Goal: Transaction & Acquisition: Purchase product/service

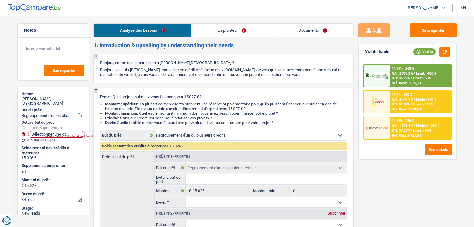
select select "refinancing"
select select "84"
select select "refinancing"
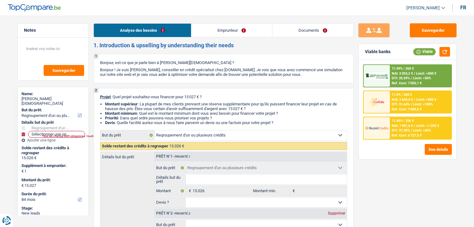
select select "84"
select select "publicEmployee"
select select "familyAllowances"
select select "netSalary"
select select "mealVouchers"
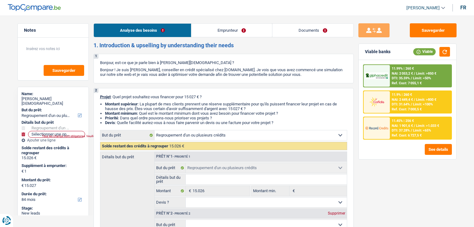
select select "rents"
select select "personalLoan"
select select "homeFurnishingOrRelocation"
select select "84"
select select "personalLoan"
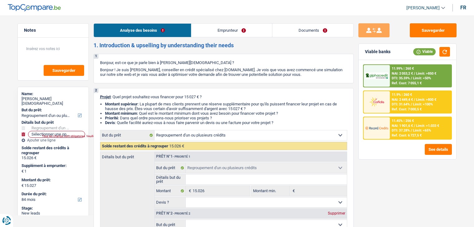
select select "homeFurnishingOrRelocation"
select select "84"
select select "refinancing"
select select "84"
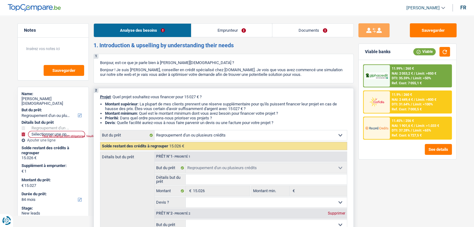
scroll to position [93, 0]
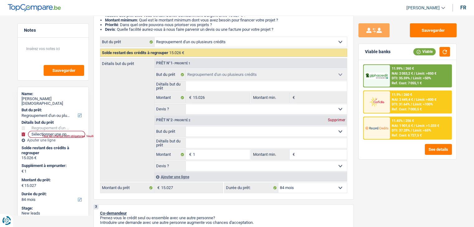
click at [371, 168] on div "Sauvegarder Viable banks Viable 11.99% | 260 € NAI: 2 053,2 € / Limit: >850 € D…" at bounding box center [407, 119] width 107 height 193
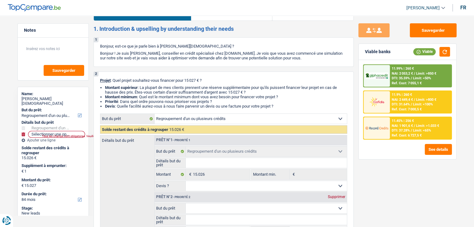
scroll to position [0, 0]
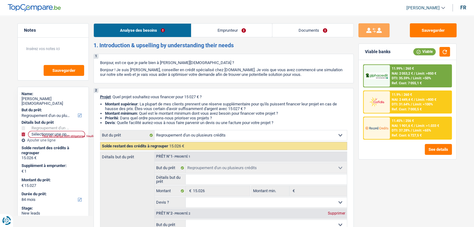
click at [239, 30] on link "Emprunteur" at bounding box center [231, 30] width 81 height 13
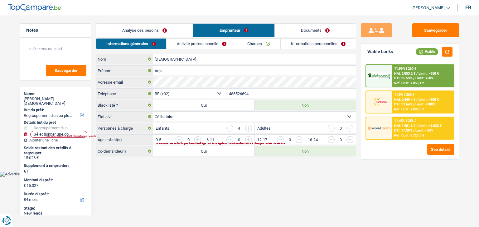
click at [275, 31] on link "Documents" at bounding box center [314, 30] width 81 height 13
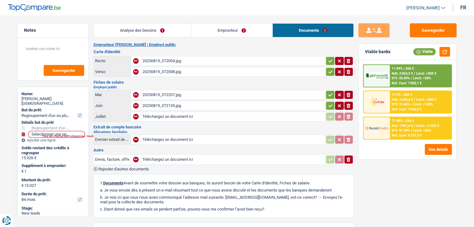
click at [218, 48] on div "Emprunteur Anja Vanderstraeten | Employé public Carte d'identité Recto NA 20250…" at bounding box center [223, 165] width 260 height 246
click at [442, 30] on button "Sauvegarder" at bounding box center [433, 30] width 47 height 14
click at [168, 62] on div "20250819_072004.jpg" at bounding box center [232, 60] width 181 height 9
click at [160, 27] on link "Analyse des besoins" at bounding box center [142, 30] width 97 height 13
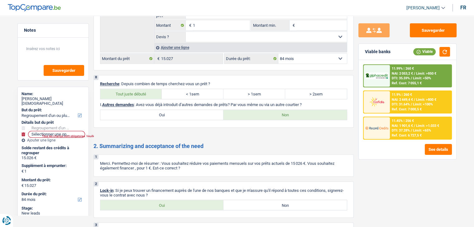
scroll to position [1088, 0]
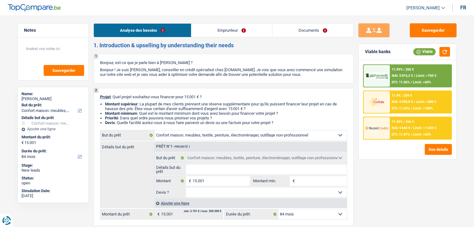
select select "household"
select select "84"
select select "household"
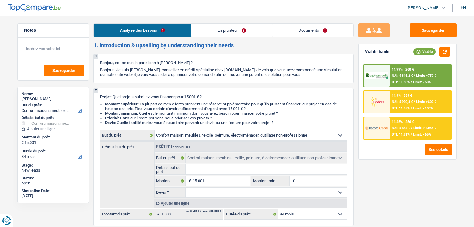
select select "84"
select select "publicEmployee"
select select "familyAllowances"
select select "netSalary"
select select "mealVouchers"
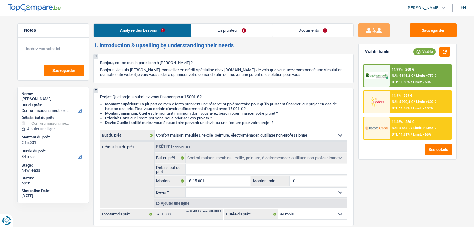
select select "ownerWithoutMortgage"
select select "cardOrCredit"
select select "household"
select select "84"
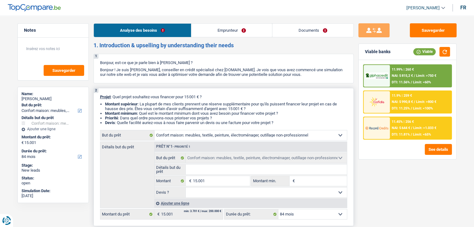
drag, startPoint x: 281, startPoint y: 121, endPoint x: 100, endPoint y: 103, distance: 182.2
click at [100, 103] on ul "Montant supérieur : La plupart de mes clients prennent une réserve supplémentai…" at bounding box center [223, 113] width 247 height 23
click at [100, 102] on ul "Montant supérieur : La plupart de mes clients prennent une réserve supplémentai…" at bounding box center [223, 113] width 247 height 23
drag, startPoint x: 99, startPoint y: 95, endPoint x: 288, endPoint y: 122, distance: 190.8
click at [288, 122] on div "2 Projet : Quel projet souhaitez-vous financer pour 15 001 € ? Montant supérieu…" at bounding box center [223, 157] width 260 height 138
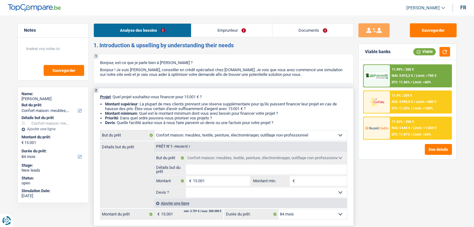
click at [288, 122] on li "Devis : Quelle facilité auriez-vous à nous faire parvenir un devis ou une factu…" at bounding box center [226, 123] width 242 height 5
drag, startPoint x: 282, startPoint y: 122, endPoint x: 98, endPoint y: 98, distance: 185.7
click at [98, 98] on div "2 Projet : Quel projet souhaitez-vous financer pour 15 001 € ? Montant supérieu…" at bounding box center [223, 157] width 260 height 138
click at [212, 95] on p "Projet : Quel projet souhaitez-vous financer pour 15 001 € ?" at bounding box center [223, 97] width 247 height 5
click at [217, 25] on link "Emprunteur" at bounding box center [231, 30] width 81 height 13
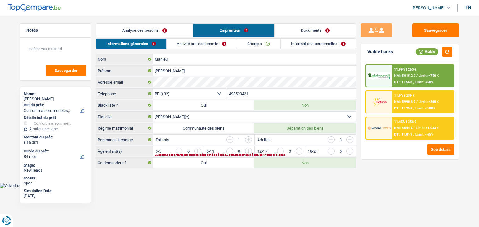
click at [203, 45] on link "Activité professionnelle" at bounding box center [201, 44] width 70 height 10
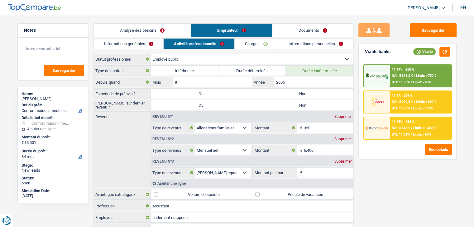
click at [148, 45] on link "Informations générales" at bounding box center [129, 44] width 70 height 10
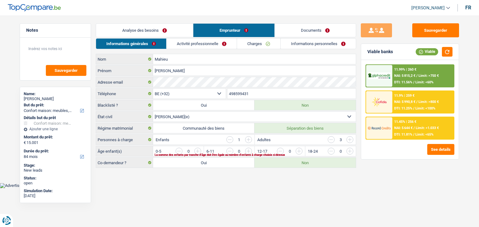
click at [146, 29] on link "Analyse des besoins" at bounding box center [144, 30] width 97 height 13
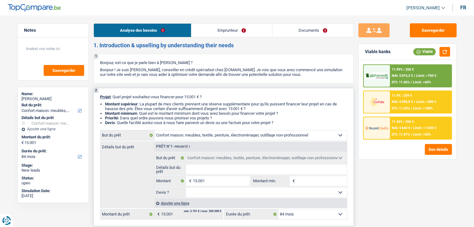
drag, startPoint x: 278, startPoint y: 123, endPoint x: 96, endPoint y: 95, distance: 184.1
click at [94, 94] on div "2 Projet : Quel projet souhaitez-vous financer pour 15 001 € ? Montant supérieu…" at bounding box center [223, 157] width 260 height 138
click at [99, 99] on div "2 Projet : Quel projet souhaitez-vous financer pour 15 001 € ? Montant supérieu…" at bounding box center [223, 157] width 260 height 138
drag, startPoint x: 99, startPoint y: 96, endPoint x: 280, endPoint y: 122, distance: 182.6
click at [280, 122] on div "2 Projet : Quel projet souhaitez-vous financer pour 15 001 € ? Montant supérieu…" at bounding box center [223, 157] width 260 height 138
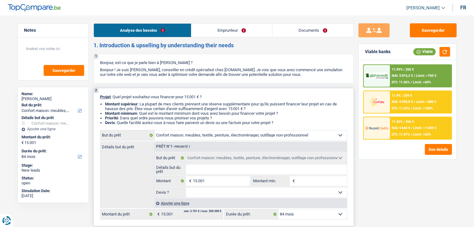
click at [280, 122] on li "Devis : Quelle facilité auriez-vous à nous faire parvenir un devis ou une factu…" at bounding box center [226, 123] width 242 height 5
drag, startPoint x: 278, startPoint y: 121, endPoint x: 98, endPoint y: 96, distance: 181.5
click at [98, 96] on div "2 Projet : Quel projet souhaitez-vous financer pour 15 001 € ? Montant supérieu…" at bounding box center [223, 157] width 260 height 138
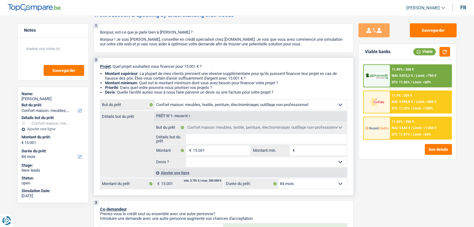
scroll to position [62, 0]
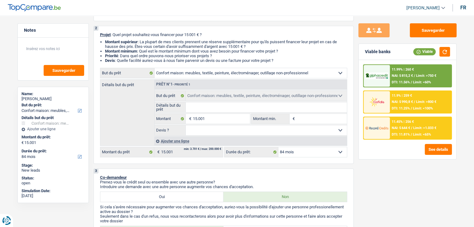
click at [357, 169] on div "Sauvegarder Viable banks Viable 11.99% | 260 € NAI: 5 815,2 € / Limit: >750 € D…" at bounding box center [407, 119] width 107 height 193
click at [307, 117] on input "Montant min." at bounding box center [321, 119] width 50 height 10
type input "1"
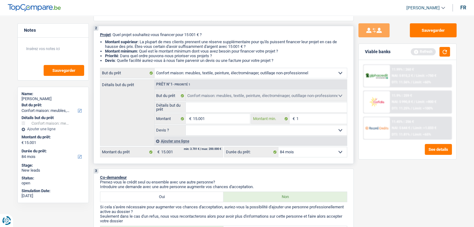
type input "15"
type input "150"
type input "1.500"
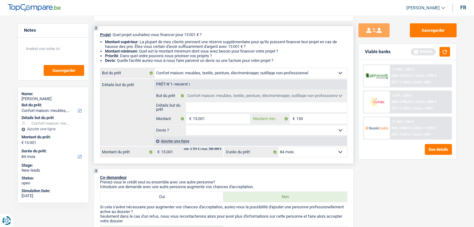
type input "1.500"
type input "15.001"
click at [318, 63] on li "Devis : Quelle facilité auriez-vous à nous faire parvenir un devis ou une factu…" at bounding box center [226, 60] width 242 height 5
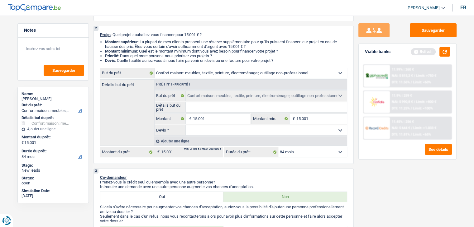
click at [459, 49] on div "Sauvegarder Viable banks Refresh 11.99% | 260 € NAI: 5 815,2 € / Limit: >750 € …" at bounding box center [407, 119] width 107 height 193
click at [437, 52] on div "Refresh" at bounding box center [430, 52] width 39 height 10
click at [451, 54] on div "Viable banks Refresh" at bounding box center [408, 52] width 98 height 16
click at [449, 52] on button "button" at bounding box center [444, 52] width 11 height 10
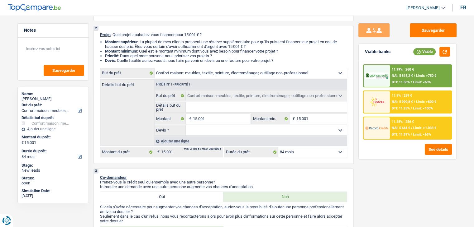
click at [391, 170] on div "Sauvegarder Viable banks Viable 11.99% | 260 € NAI: 5 815,2 € / Limit: >750 € D…" at bounding box center [407, 119] width 107 height 193
click at [213, 55] on li "Priorité : Dans quel ordre pouvons-nous prioriser vos projets ?" at bounding box center [226, 56] width 242 height 5
drag, startPoint x: 284, startPoint y: 60, endPoint x: 156, endPoint y: 49, distance: 127.6
click at [156, 49] on ul "Montant supérieur : La plupart de mes clients prennent une réserve supplémentai…" at bounding box center [223, 51] width 247 height 23
click at [194, 105] on input "Détails but du prêt" at bounding box center [266, 108] width 161 height 10
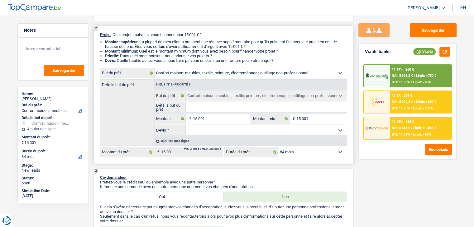
type input "a"
type input "am"
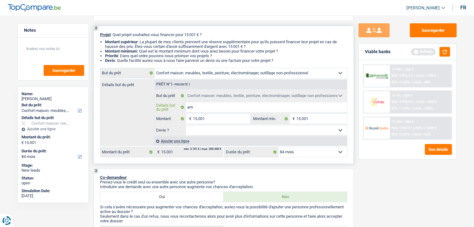
type input "ame"
type input "ameu"
type input "ameub"
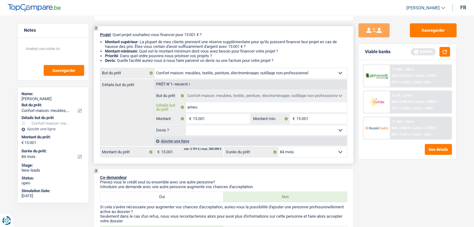
type input "ameub"
type input "ameubl"
type input "ameuble"
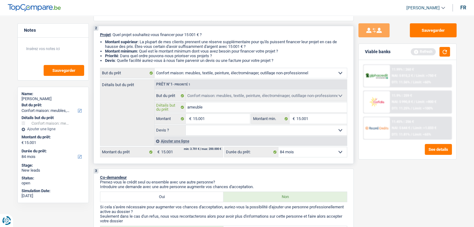
type input "ameublem"
type input "ameubleme"
type input "ameublemen"
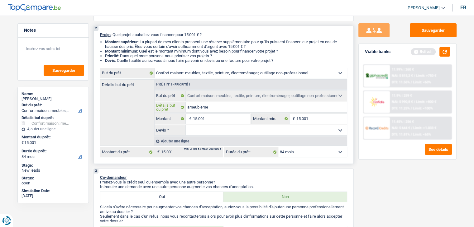
type input "ameublemen"
type input "ameublement"
type input "ameublement,"
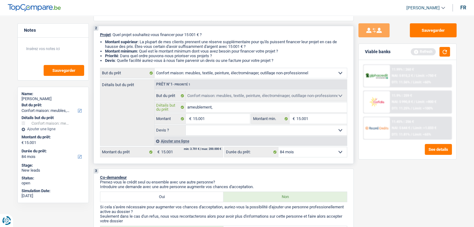
type input "ameublement,"
type input "ameublement, e"
type input "ameublement, el"
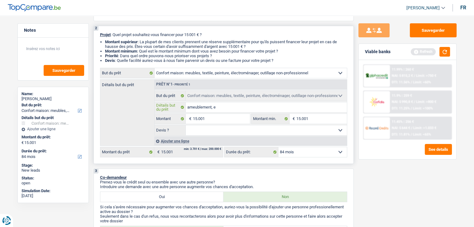
type input "ameublement, el"
type input "ameublement, ele"
type input "ameublement, elec"
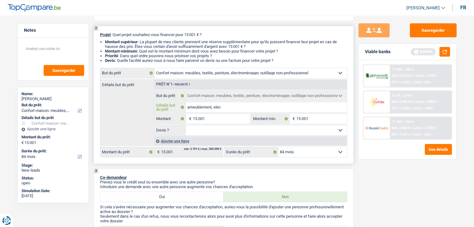
type input "ameublement, elect"
type input "ameublement, electr"
type input "ameublement, electro"
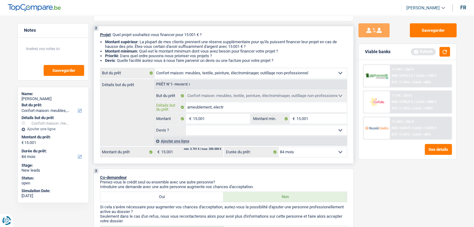
type input "ameublement, electro"
type input "ameublement, electrom"
type input "ameublement, electromé"
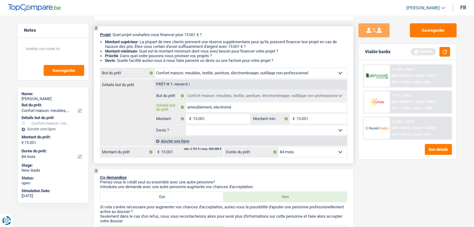
type input "ameublement, electromén"
type input "ameublement, electroména"
type input "ameublement, electroménag"
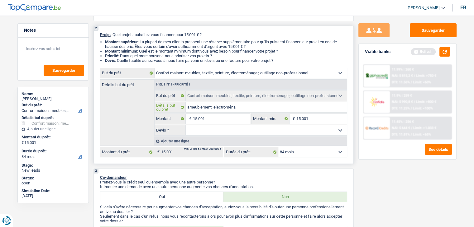
type input "ameublement, electroménag"
type input "ameublement, electroménage"
type input "ameublement, electroménager"
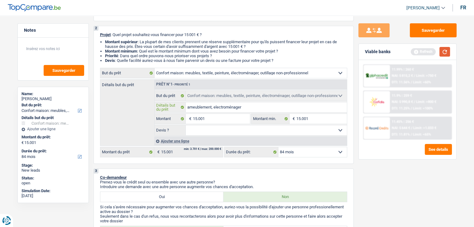
type input "ameublement, electroménager"
click at [441, 55] on button "button" at bounding box center [444, 52] width 11 height 10
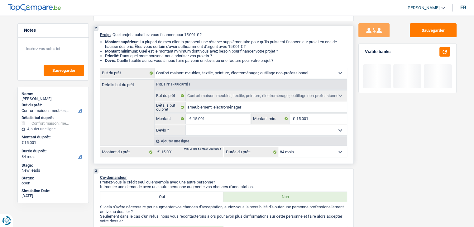
click at [223, 135] on select "Oui Non Non répondu Sélectionner une option" at bounding box center [266, 131] width 161 height 10
select select "not_answered"
click at [186, 126] on select "Oui Non Non répondu Sélectionner une option" at bounding box center [266, 131] width 161 height 10
select select "not_answered"
click at [410, 93] on div at bounding box center [408, 76] width 98 height 33
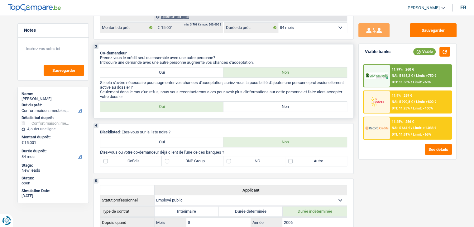
click at [255, 103] on label "Non" at bounding box center [284, 107] width 123 height 10
click at [255, 103] on input "Non" at bounding box center [284, 107] width 123 height 10
radio input "true"
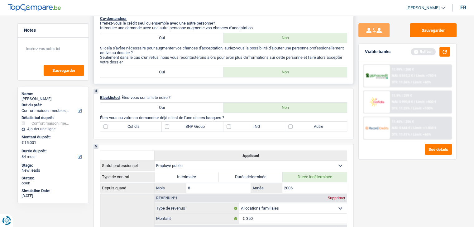
scroll to position [187, 0]
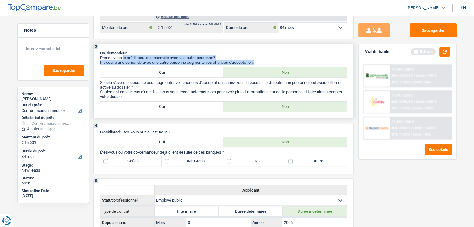
drag, startPoint x: 257, startPoint y: 61, endPoint x: 123, endPoint y: 56, distance: 133.4
click at [123, 56] on div "Prenez-vous le crédit seul ou ensemble avec une autre personne? Introduire une …" at bounding box center [223, 59] width 247 height 9
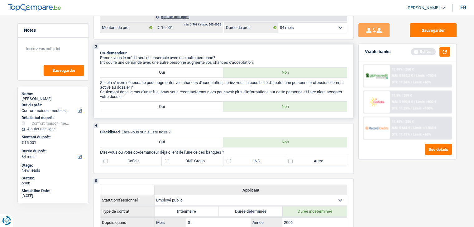
click at [194, 94] on p "Seulement dans le cas d'un refus, nous vous recontacterons alors pour avoir plu…" at bounding box center [223, 94] width 247 height 9
click at [442, 55] on button "button" at bounding box center [444, 52] width 11 height 10
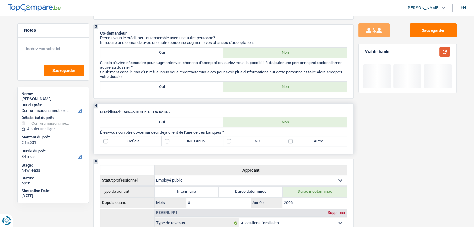
scroll to position [218, 0]
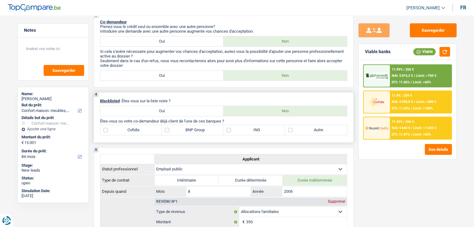
drag, startPoint x: 174, startPoint y: 99, endPoint x: 124, endPoint y: 98, distance: 50.2
click at [124, 99] on p "Blacklisted : Êtes-vous sur la liste noire ?" at bounding box center [223, 101] width 247 height 5
click at [188, 97] on div "4 Blacklisted : Êtes-vous sur la liste noire ? Oui Non Êtes-vous ou votre co-de…" at bounding box center [223, 117] width 260 height 51
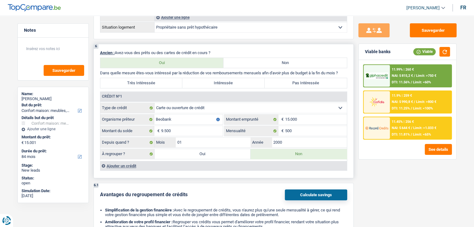
scroll to position [499, 0]
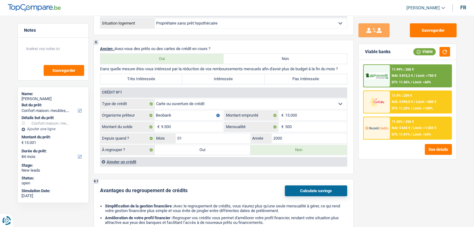
click at [415, 177] on div "Sauvegarder Viable banks Viable 11.99% | 260 € NAI: 5 815,2 € / Limit: >750 € D…" at bounding box center [407, 119] width 107 height 193
drag, startPoint x: 343, startPoint y: 66, endPoint x: 203, endPoint y: 67, distance: 140.2
click at [203, 67] on p "Dans quelle mesure êtes-vous intéressé par la réduction de vos remboursements m…" at bounding box center [223, 69] width 247 height 5
click at [350, 69] on div "6 Ancien : Avez-vous des prêts ou des cartes de crédit en cours ? Oui Non Dans …" at bounding box center [223, 107] width 260 height 135
click at [342, 67] on p "Dans quelle mesure êtes-vous intéressé par la réduction de vos remboursements m…" at bounding box center [223, 69] width 247 height 5
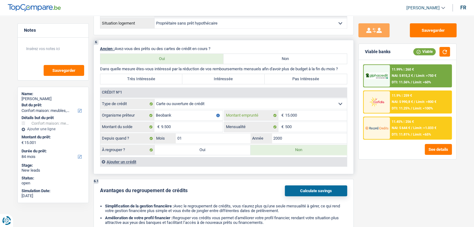
drag, startPoint x: 303, startPoint y: 113, endPoint x: 274, endPoint y: 111, distance: 29.0
click at [274, 111] on div "15.000 € Montant emprunté" at bounding box center [285, 116] width 122 height 10
click at [375, 167] on div "Sauvegarder Viable banks Viable 11.99% | 260 € NAI: 5 815,2 € / Limit: >750 € D…" at bounding box center [407, 119] width 107 height 193
click at [122, 159] on div "Ajouter un crédit" at bounding box center [223, 161] width 247 height 9
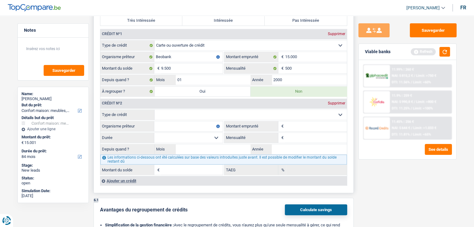
scroll to position [561, 0]
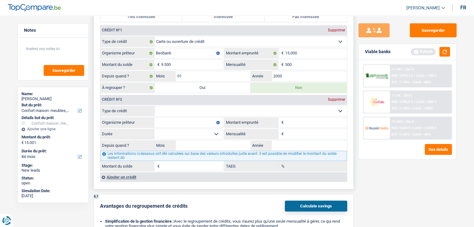
click at [182, 106] on select "Carte ou ouverture de crédit Prêt hypothécaire Vente à tempérament Prêt à tempé…" at bounding box center [251, 111] width 192 height 10
click at [182, 107] on select "Carte ou ouverture de crédit Prêt hypothécaire Vente à tempérament Prêt à tempé…" at bounding box center [251, 111] width 192 height 10
select select "mortgage"
click at [155, 106] on select "Carte ou ouverture de crédit Prêt hypothécaire Vente à tempérament Prêt à tempé…" at bounding box center [251, 111] width 192 height 10
type input "0"
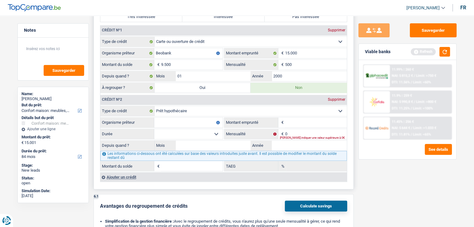
click at [183, 119] on input "Organisme prêteur" at bounding box center [188, 123] width 69 height 10
drag, startPoint x: 445, startPoint y: 51, endPoint x: 441, endPoint y: 58, distance: 8.0
click at [445, 51] on button "button" at bounding box center [444, 52] width 11 height 10
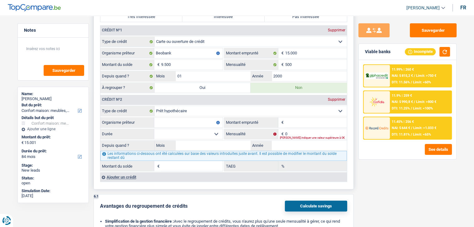
click at [335, 98] on div "Supprimer" at bounding box center [336, 100] width 21 height 4
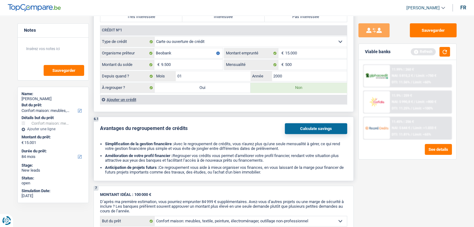
click at [166, 117] on div "6.1 Avantages du regroupement de crédits Calculate savings Simplification de la…" at bounding box center [223, 149] width 260 height 64
click at [437, 50] on div "Refresh" at bounding box center [430, 52] width 39 height 10
click at [440, 50] on button "button" at bounding box center [444, 52] width 11 height 10
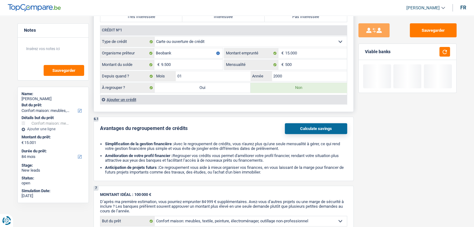
drag, startPoint x: 389, startPoint y: 51, endPoint x: 364, endPoint y: 50, distance: 25.0
click at [364, 50] on div "Viable banks" at bounding box center [408, 52] width 98 height 16
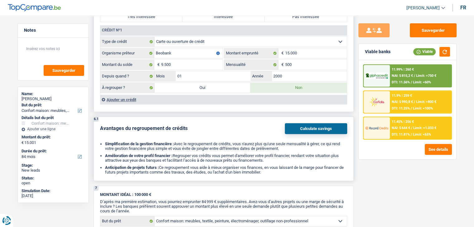
drag, startPoint x: 174, startPoint y: 117, endPoint x: 179, endPoint y: 116, distance: 5.5
click at [175, 117] on div "6.1 Avantages du regroupement de crédits Calculate savings Simplification de la…" at bounding box center [223, 149] width 260 height 64
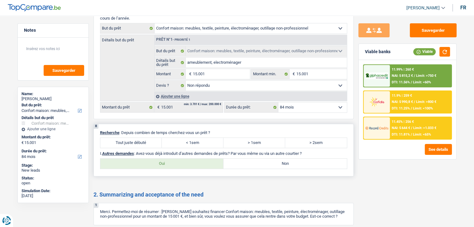
scroll to position [779, 0]
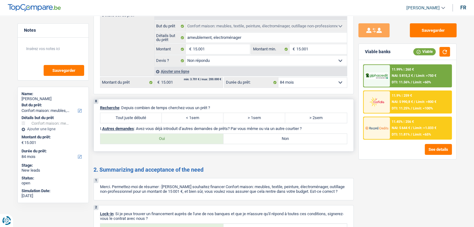
click at [132, 113] on label "Tout juste débuté" at bounding box center [131, 118] width 62 height 10
click at [132, 113] on input "Tout juste débuté" at bounding box center [131, 118] width 62 height 10
radio input "true"
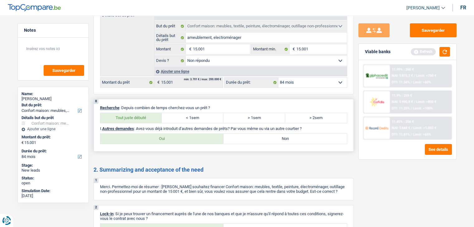
click at [275, 134] on label "Non" at bounding box center [284, 139] width 123 height 10
click at [275, 134] on input "Non" at bounding box center [284, 139] width 123 height 10
radio input "true"
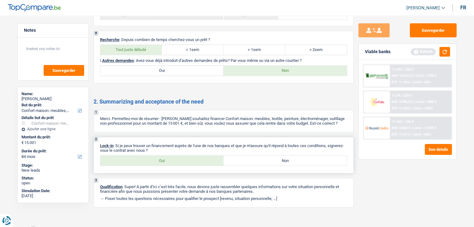
click at [156, 156] on label "Oui" at bounding box center [161, 161] width 123 height 10
click at [156, 156] on input "Oui" at bounding box center [161, 161] width 123 height 10
radio input "true"
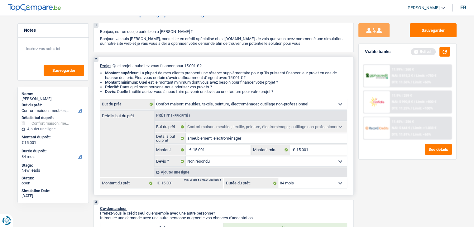
scroll to position [0, 0]
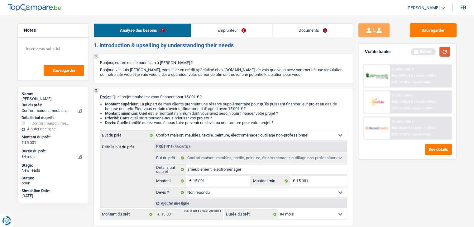
click at [445, 54] on button "button" at bounding box center [444, 52] width 11 height 10
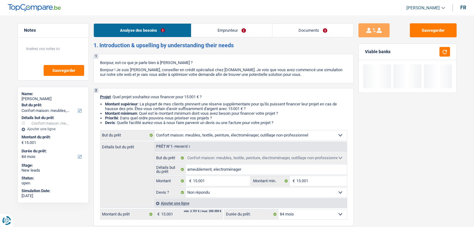
click at [239, 25] on link "Emprunteur" at bounding box center [231, 30] width 81 height 13
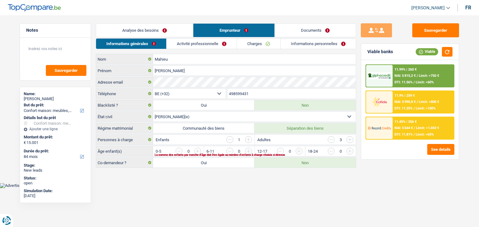
click at [254, 172] on main "Notes Sauvegarder Name: Philippe Mahieu But du prêt: Confort maison: meubles, t…" at bounding box center [239, 96] width 479 height 174
click at [241, 188] on html "Vous avez le contrôle de vos données Nous utilisons des cookies, tout comme nos…" at bounding box center [239, 94] width 479 height 189
click at [350, 151] on input "button" at bounding box center [476, 153] width 260 height 10
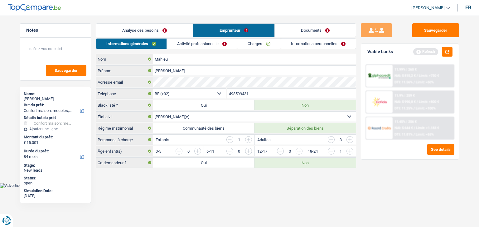
click at [372, 174] on div "Sauvegarder Viable banks Refresh 11.99% | 260 € NAI: 5 815,2 € / Limit: >750 € …" at bounding box center [409, 119] width 107 height 193
click at [450, 52] on button "button" at bounding box center [447, 52] width 11 height 10
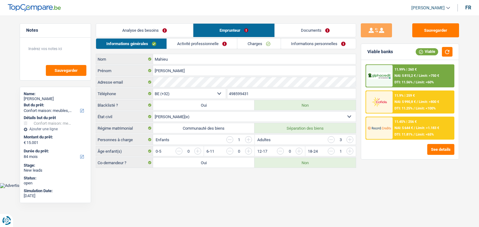
click at [333, 139] on input "button" at bounding box center [330, 139] width 7 height 7
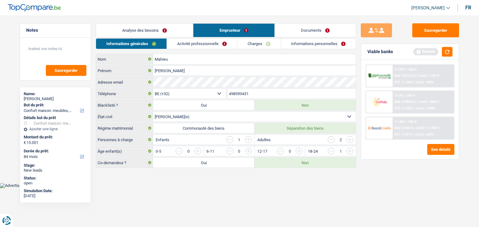
click at [284, 184] on body "Vous avez le contrôle de vos données Nous utilisons des cookies, tout comme nos…" at bounding box center [239, 98] width 479 height 179
click at [260, 176] on main "Notes Sauvegarder Name: Philippe Mahieu But du prêt: Confort maison: meubles, t…" at bounding box center [239, 96] width 479 height 174
click at [199, 44] on link "Activité professionnelle" at bounding box center [202, 44] width 70 height 10
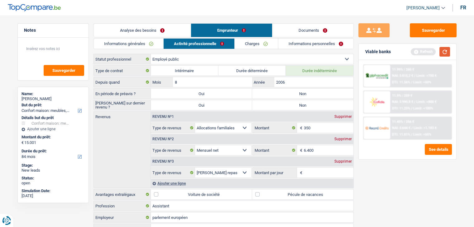
click at [446, 49] on button "button" at bounding box center [444, 52] width 11 height 10
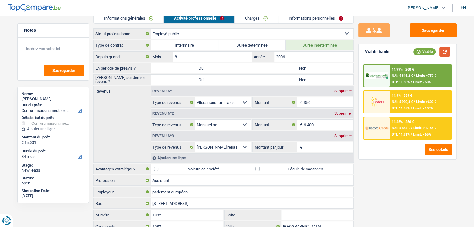
scroll to position [62, 0]
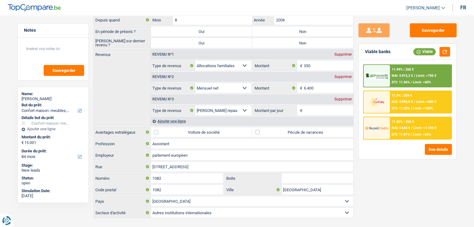
click at [368, 188] on div "Sauvegarder Viable banks Viable 11.99% | 260 € NAI: 5 815,2 € / Limit: >750 € D…" at bounding box center [407, 119] width 107 height 193
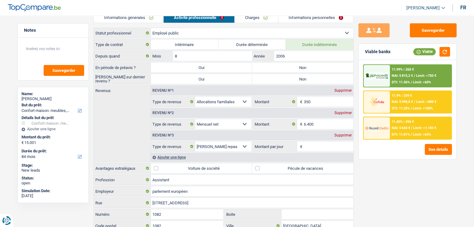
scroll to position [0, 0]
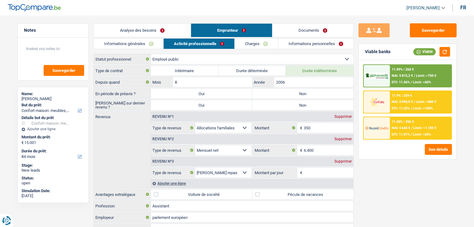
click at [385, 185] on div "Sauvegarder Viable banks Viable 11.99% | 260 € NAI: 5 815,2 € / Limit: >750 € D…" at bounding box center [407, 119] width 107 height 193
click at [385, 182] on div "Sauvegarder Viable banks Viable 11.99% | 260 € NAI: 5 815,2 € / Limit: >750 € D…" at bounding box center [407, 119] width 107 height 193
click at [341, 160] on div "Supprimer" at bounding box center [343, 162] width 21 height 4
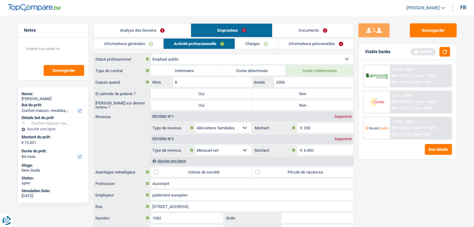
click at [389, 171] on div "Sauvegarder Viable banks Refresh 11.99% | 260 € NAI: 5 815,2 € / Limit: >750 € …" at bounding box center [407, 119] width 107 height 193
click at [444, 50] on button "button" at bounding box center [444, 52] width 11 height 10
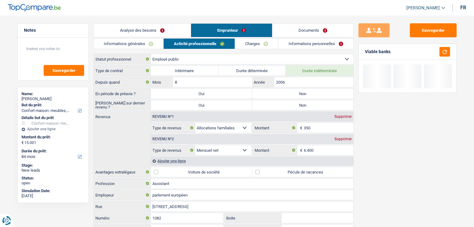
click at [253, 41] on link "Charges" at bounding box center [256, 44] width 43 height 10
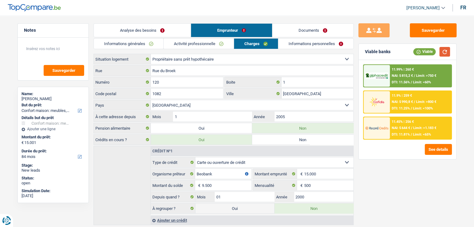
click at [444, 51] on button "button" at bounding box center [444, 52] width 11 height 10
click at [295, 46] on link "Informations personnelles" at bounding box center [315, 44] width 75 height 10
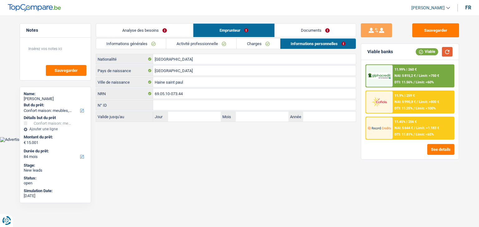
click at [447, 52] on button "button" at bounding box center [447, 52] width 11 height 10
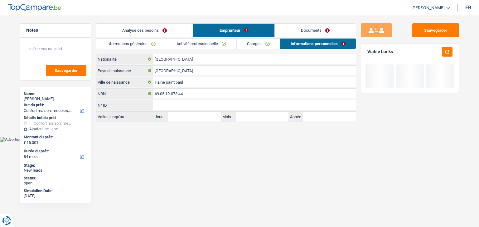
drag, startPoint x: 326, startPoint y: 33, endPoint x: 286, endPoint y: 39, distance: 40.3
click at [325, 33] on link "Documents" at bounding box center [314, 30] width 81 height 13
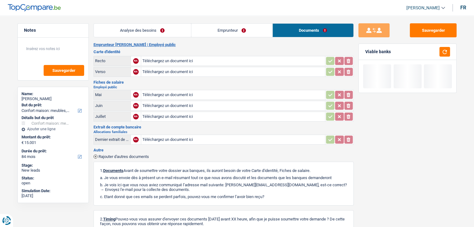
click at [239, 37] on link "Emprunteur" at bounding box center [231, 30] width 81 height 13
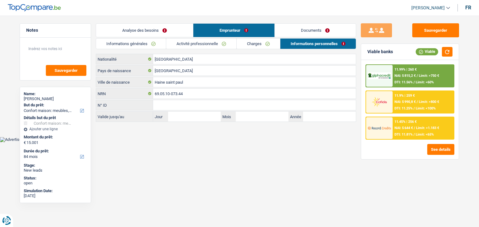
click at [154, 43] on link "Informations générales" at bounding box center [131, 44] width 70 height 10
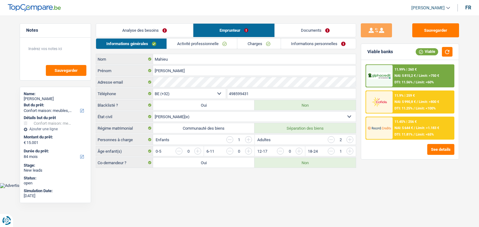
click at [150, 31] on link "Analyse des besoins" at bounding box center [144, 30] width 97 height 13
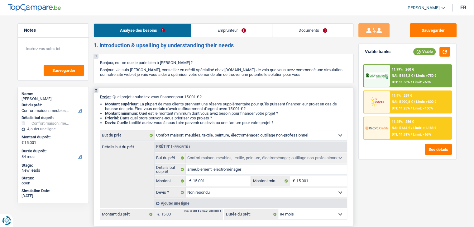
click at [277, 121] on li "Devis : Quelle facilité auriez-vous à nous faire parvenir un devis ou une factu…" at bounding box center [226, 123] width 242 height 5
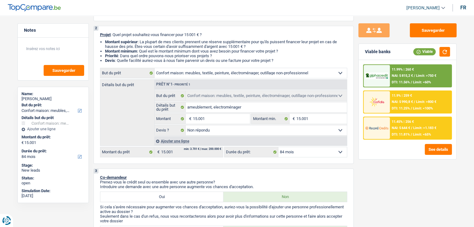
click at [393, 133] on span "DTI: 11.81%" at bounding box center [401, 135] width 18 height 4
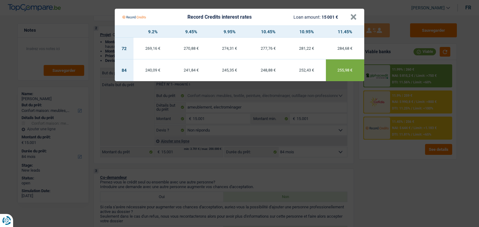
click at [391, 153] on Credits "Record Credits interest rates Loan amount: 15 001 € × 9.2% 9.45% 9.95% 10.45% 1…" at bounding box center [239, 113] width 479 height 227
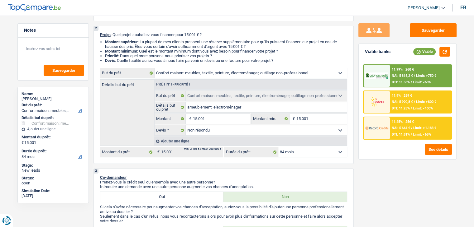
click at [384, 131] on img at bounding box center [376, 128] width 23 height 12
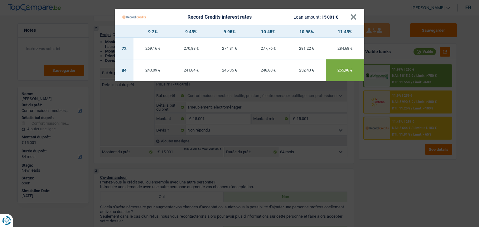
click at [386, 166] on Credits "Record Credits interest rates Loan amount: 15 001 € × 9.2% 9.45% 9.95% 10.45% 1…" at bounding box center [239, 113] width 479 height 227
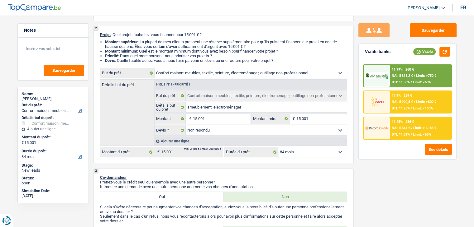
click at [405, 105] on div "11.9% | 259 € NAI: 5 990,8 € / Limit: >800 € DTI: 11.25% / Limit: <100%" at bounding box center [420, 102] width 61 height 22
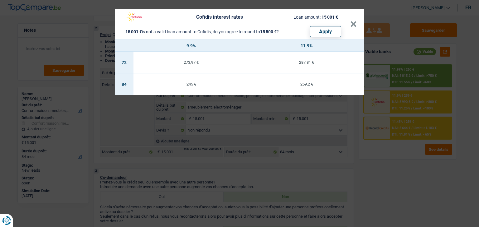
click at [388, 147] on div "Cofidis interest rates Loan amount: 15 001 € 15 001 € is not a valid loan amoun…" at bounding box center [239, 113] width 479 height 227
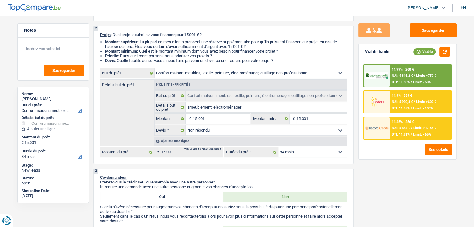
click at [398, 74] on span "NAI: 5 815,2 €" at bounding box center [402, 76] width 21 height 4
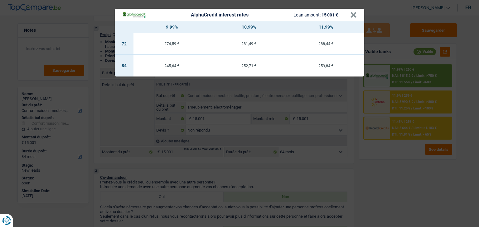
click at [415, 145] on div "AlphaCredit interest rates Loan amount: 15 001 € × 9.99% 10.99% 11.99% 72 274,5…" at bounding box center [239, 113] width 479 height 227
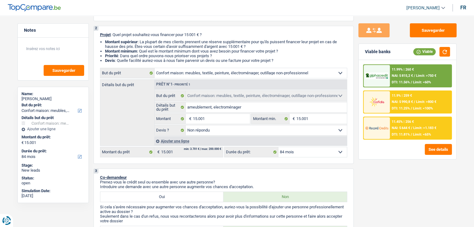
click at [411, 79] on div "11.99% | 260 € NAI: 5 815,2 € / Limit: >750 € DTI: 11.56% / Limit: <60%" at bounding box center [420, 76] width 61 height 22
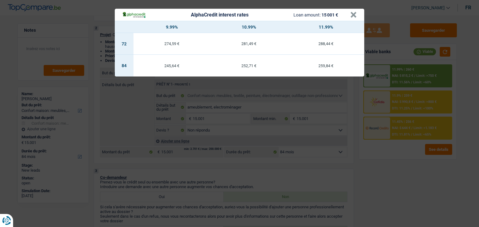
drag, startPoint x: 401, startPoint y: 170, endPoint x: 409, endPoint y: 132, distance: 38.7
click at [403, 170] on div "AlphaCredit interest rates Loan amount: 15 001 € × 9.99% 10.99% 11.99% 72 274,5…" at bounding box center [239, 113] width 479 height 227
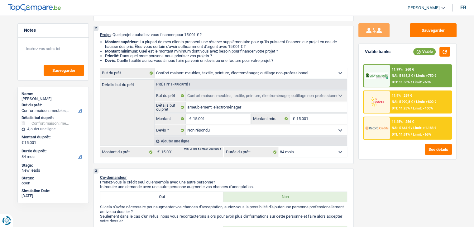
click at [409, 100] on span "NAI: 5 990,8 €" at bounding box center [402, 102] width 21 height 4
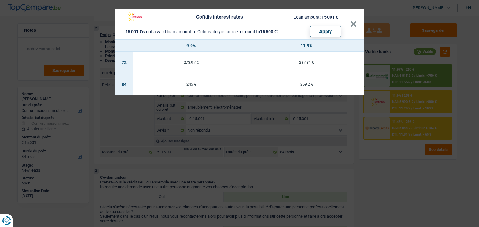
click at [394, 169] on div "Cofidis interest rates Loan amount: 15 001 € 15 001 € is not a valid loan amoun…" at bounding box center [239, 113] width 479 height 227
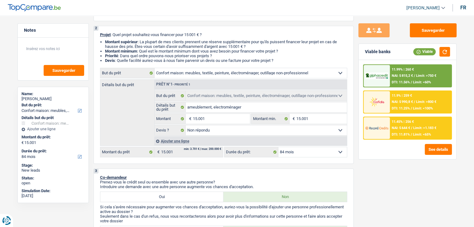
click at [396, 127] on span "NAI: 5 644 €" at bounding box center [401, 128] width 18 height 4
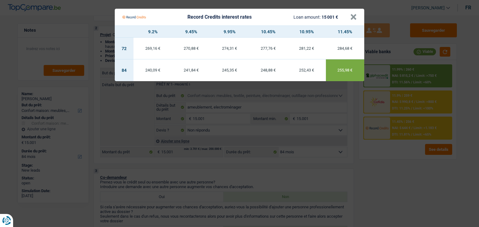
click at [396, 150] on Credits "Record Credits interest rates Loan amount: 15 001 € × 9.2% 9.45% 9.95% 10.45% 1…" at bounding box center [239, 113] width 479 height 227
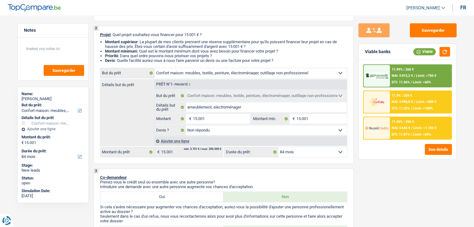
click at [401, 103] on span "NAI: 5 990,8 €" at bounding box center [402, 102] width 21 height 4
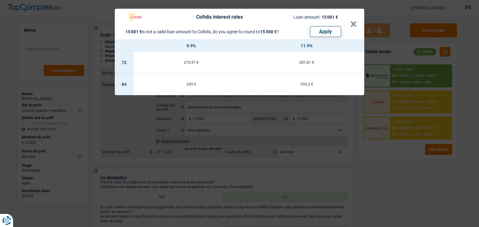
click at [399, 152] on div "Cofidis interest rates Loan amount: 15 001 € 15 001 € is not a valid loan amoun…" at bounding box center [239, 113] width 479 height 227
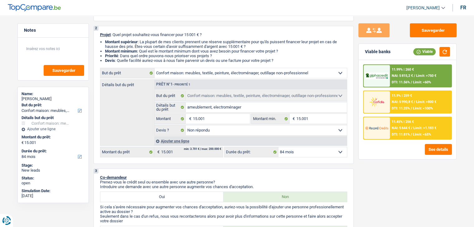
click at [403, 75] on span "NAI: 5 815,2 €" at bounding box center [402, 76] width 21 height 4
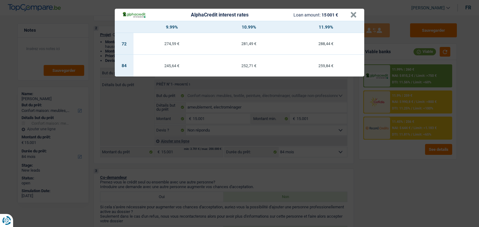
click at [396, 146] on div "AlphaCredit interest rates Loan amount: 15 001 € × 9.99% 10.99% 11.99% 72 274,5…" at bounding box center [239, 113] width 479 height 227
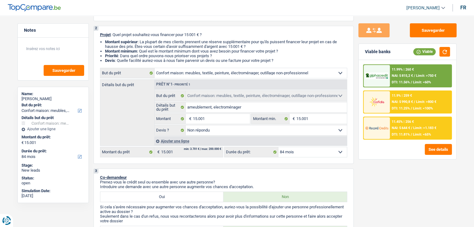
click at [404, 96] on div "11.9% | 259 €" at bounding box center [402, 96] width 20 height 4
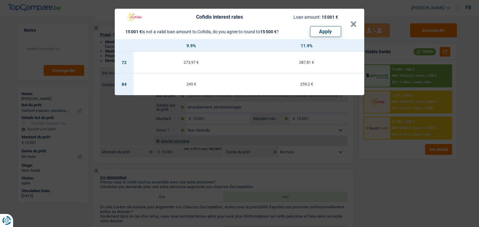
click at [392, 153] on div "Cofidis interest rates Loan amount: 15 001 € 15 001 € is not a valid loan amoun…" at bounding box center [239, 113] width 479 height 227
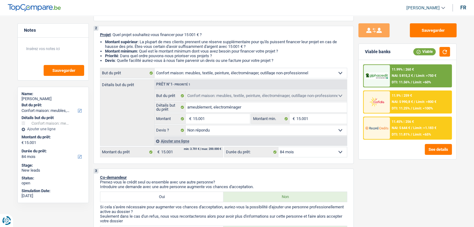
click at [395, 191] on div "Sauvegarder Viable banks Viable 11.99% | 260 € NAI: 5 815,2 € / Limit: >750 € D…" at bounding box center [407, 119] width 107 height 193
drag, startPoint x: 278, startPoint y: 60, endPoint x: 98, endPoint y: 34, distance: 181.7
click at [98, 34] on div "2 Projet : Quel projet souhaitez-vous financer pour 15 001 € ? Montant supérieu…" at bounding box center [223, 95] width 260 height 138
drag, startPoint x: 101, startPoint y: 34, endPoint x: 285, endPoint y: 59, distance: 186.1
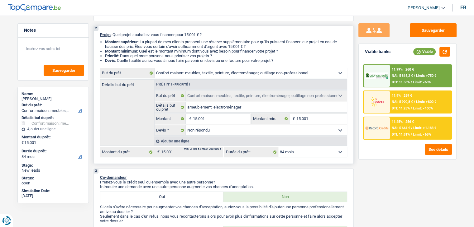
click at [285, 59] on div "2 Projet : Quel projet souhaitez-vous financer pour 15 001 € ? Montant supérieu…" at bounding box center [223, 95] width 260 height 138
click at [285, 59] on li "Devis : Quelle facilité auriez-vous à nous faire parvenir un devis ou une factu…" at bounding box center [226, 60] width 242 height 5
drag, startPoint x: 280, startPoint y: 61, endPoint x: 96, endPoint y: 34, distance: 185.8
click at [96, 34] on div "2 Projet : Quel projet souhaitez-vous financer pour 15 001 € ? Montant supérieu…" at bounding box center [223, 95] width 260 height 138
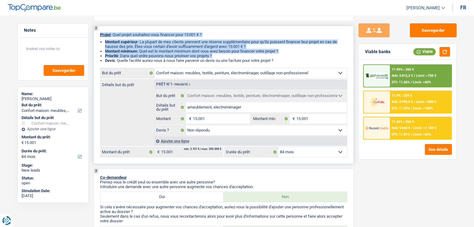
drag, startPoint x: 100, startPoint y: 34, endPoint x: 289, endPoint y: 56, distance: 189.8
click at [289, 56] on div "2 Projet : Quel projet souhaitez-vous financer pour 15 001 € ? Montant supérieu…" at bounding box center [223, 95] width 260 height 138
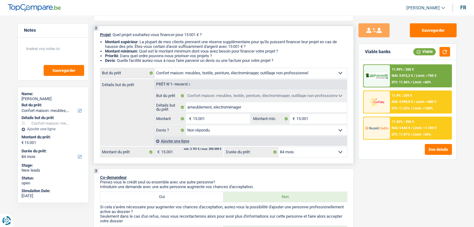
click at [286, 58] on li "Devis : Quelle facilité auriez-vous à nous faire parvenir un devis ou une factu…" at bounding box center [226, 60] width 242 height 5
click at [437, 26] on button "Sauvegarder" at bounding box center [433, 30] width 47 height 14
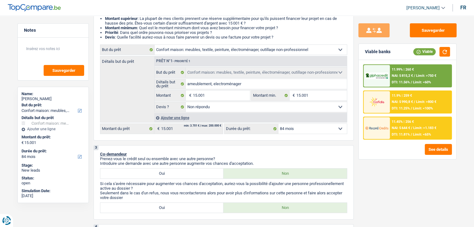
scroll to position [0, 0]
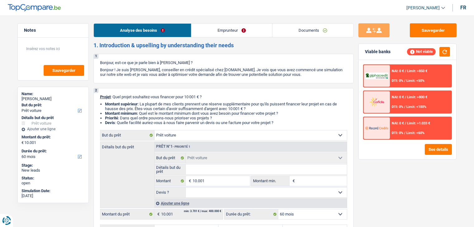
select select "car"
select select "60"
select select "car"
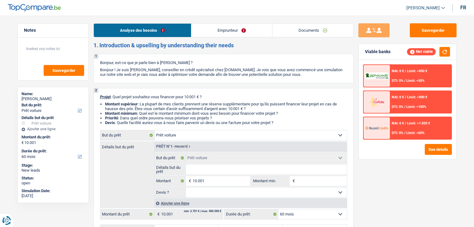
select select "60"
select select "car"
select select "60"
click at [228, 33] on link "Emprunteur" at bounding box center [231, 30] width 81 height 13
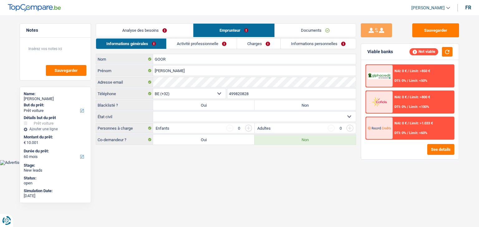
click at [282, 31] on link "Documents" at bounding box center [314, 30] width 81 height 13
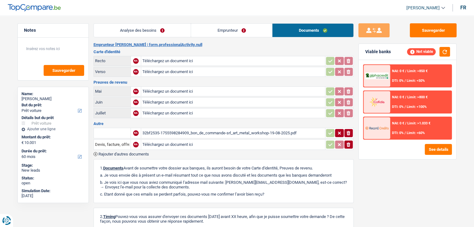
click at [189, 134] on div "32bf2535-1755598284909_bon_de_commande-srl_art_metal_workshop-19-08-2025.pdf" at bounding box center [232, 133] width 181 height 9
click at [140, 25] on link "Analyse des besoins" at bounding box center [142, 30] width 97 height 13
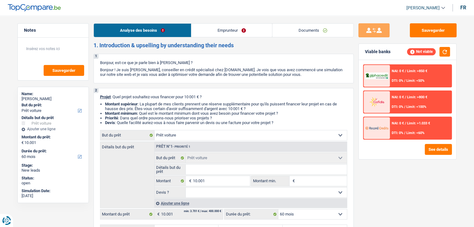
click at [203, 32] on link "Emprunteur" at bounding box center [231, 30] width 81 height 13
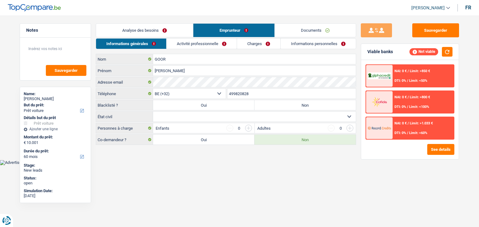
click at [202, 47] on link "Activité professionnelle" at bounding box center [201, 44] width 70 height 10
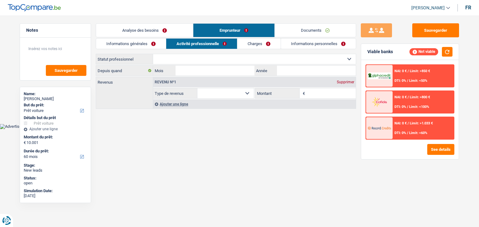
click at [241, 129] on html "Vous avez le contrôle de vos données Nous utilisons des cookies, tout comme nos…" at bounding box center [239, 64] width 479 height 129
click at [258, 47] on link "Charges" at bounding box center [258, 44] width 43 height 10
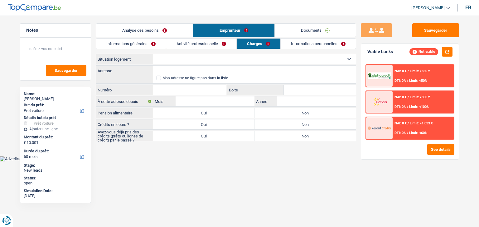
click at [315, 42] on link "Informations personnelles" at bounding box center [317, 44] width 75 height 10
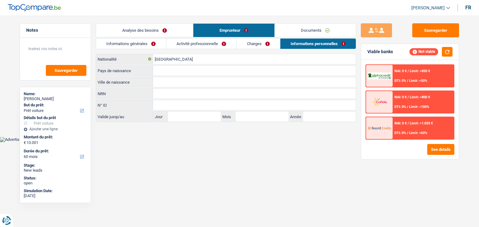
click at [308, 29] on link "Documents" at bounding box center [314, 30] width 81 height 13
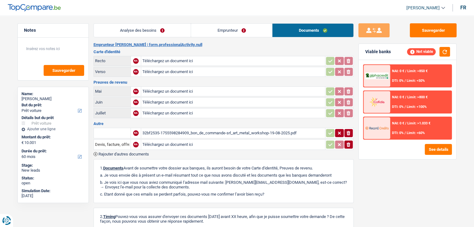
click at [241, 29] on link "Emprunteur" at bounding box center [231, 30] width 81 height 13
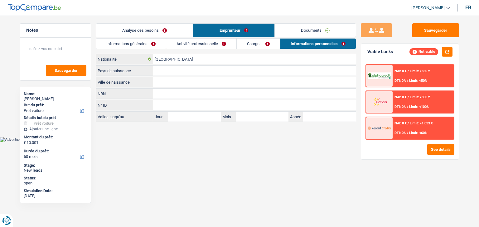
click at [298, 33] on link "Documents" at bounding box center [314, 30] width 81 height 13
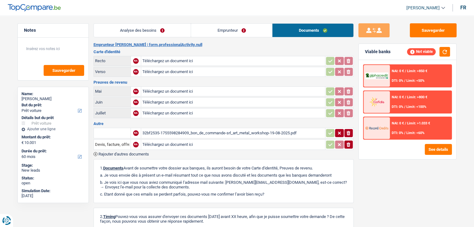
click at [208, 129] on div "32bf2535-1755598284909_bon_de_commande-srl_art_metal_workshop-19-08-2025.pdf" at bounding box center [232, 133] width 181 height 9
click at [142, 22] on main "Notes Sauvegarder Name: ARNAUD GOOR But du prêt: Confort maison: meubles, texti…" at bounding box center [237, 148] width 474 height 278
click at [143, 28] on link "Analyse des besoins" at bounding box center [142, 30] width 97 height 13
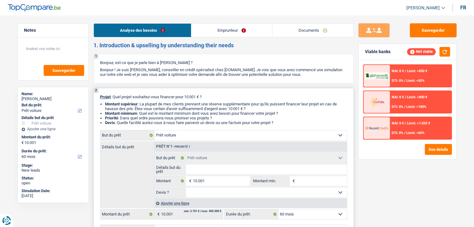
click at [200, 167] on input "Détails but du prêt" at bounding box center [266, 170] width 161 height 10
type input "h"
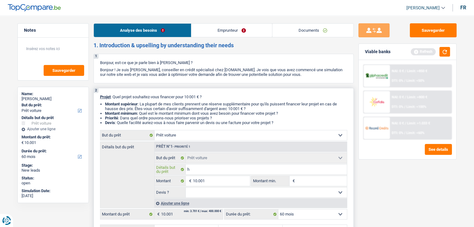
type input "hy"
type input "hyu"
type input "hyud"
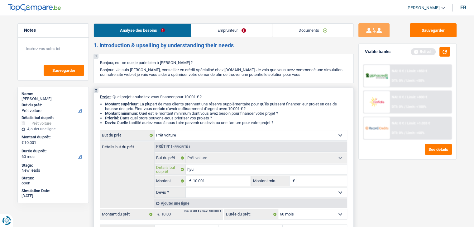
type input "hyud"
type input "hyu"
type input "hyun"
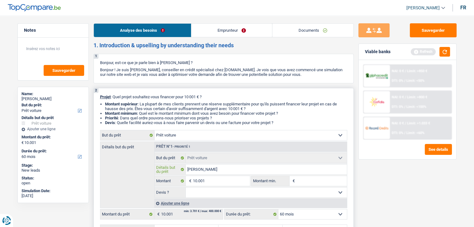
type input "hyund"
type input "hyundi"
type input "hyund"
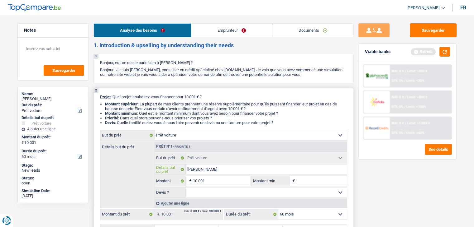
type input "hyund"
type input "hyunda"
type input "hyundai"
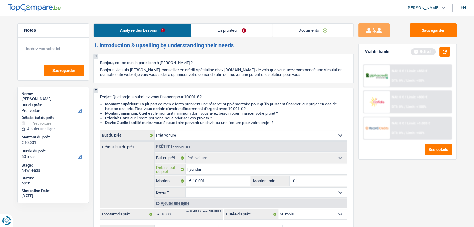
type input "hyundai"
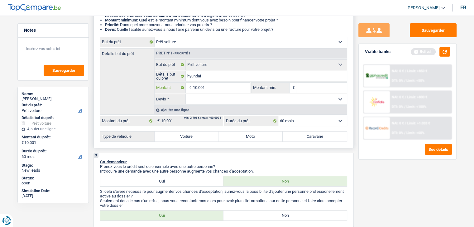
click at [222, 88] on input "10.001" at bounding box center [221, 88] width 57 height 10
type input "1.000"
type input "100"
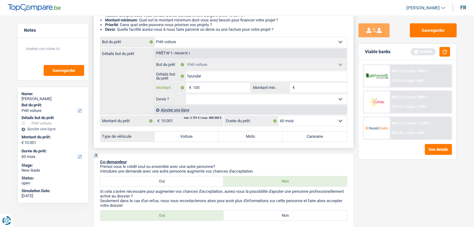
type input "10"
type input "1"
type input "16"
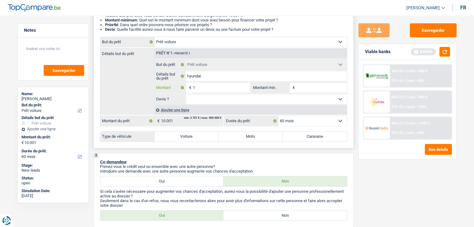
type input "16"
type input "160"
type input "1.600"
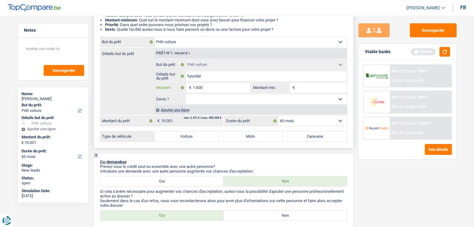
type input "16.000"
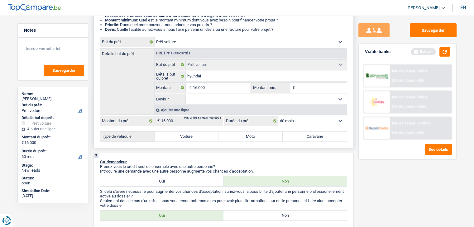
type input "16.000"
click at [314, 89] on input "Montant min." at bounding box center [321, 88] width 50 height 10
type input "1"
type input "16"
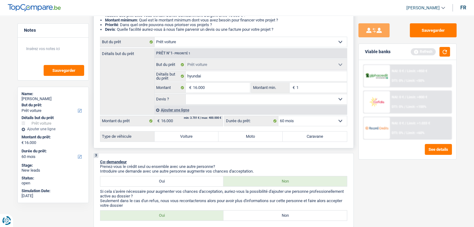
type input "16"
type input "160"
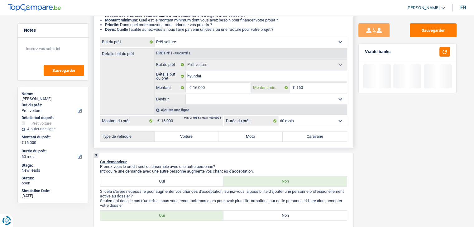
type input "1.600"
type input "16.000"
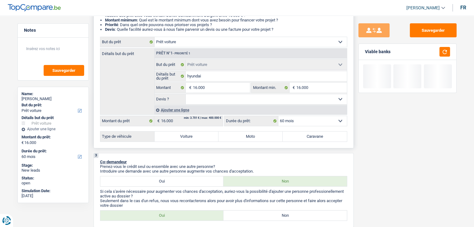
click at [227, 101] on select "Oui Non Non répondu Sélectionner une option" at bounding box center [266, 99] width 161 height 10
select select "yes"
click at [186, 94] on select "Oui Non Non répondu Sélectionner une option" at bounding box center [266, 99] width 161 height 10
select select "yes"
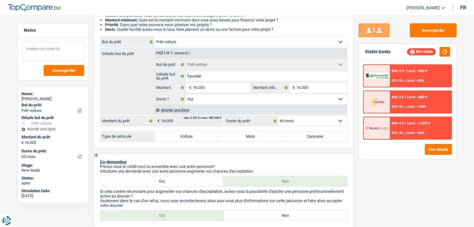
click at [54, 50] on textarea at bounding box center [53, 51] width 62 height 19
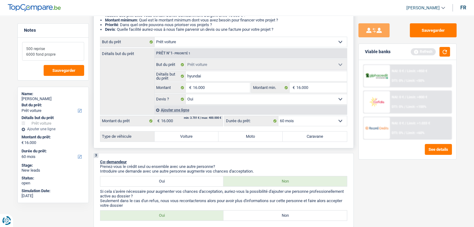
type textarea "500 reprise 6000 fond propre"
click at [223, 89] on input "16.000" at bounding box center [221, 88] width 57 height 10
type input "1.600"
type input "160"
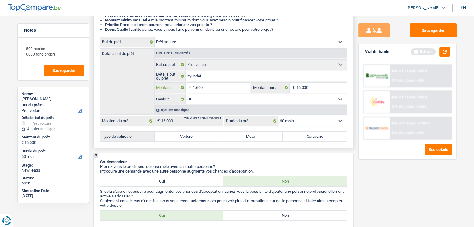
type input "160"
type input "16"
type input "1"
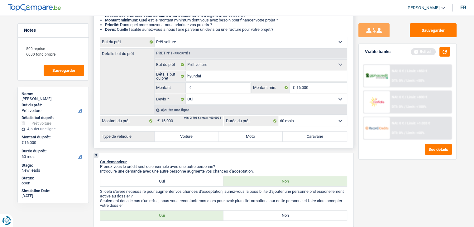
type input "1"
type input "10"
type input "100"
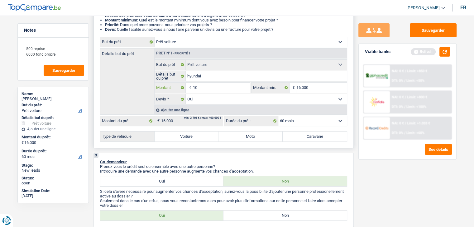
type input "100"
type input "1.000"
type input "10.001"
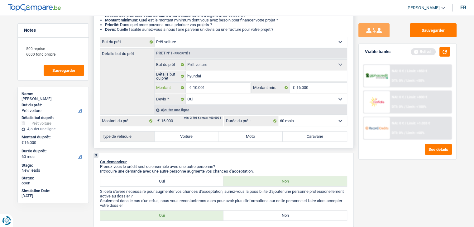
type input "10.001"
click at [312, 85] on input "16.000" at bounding box center [321, 88] width 50 height 10
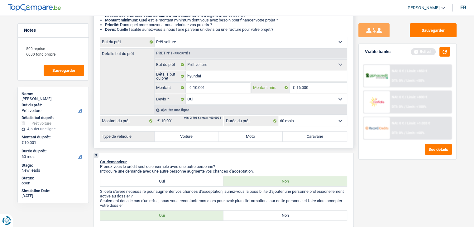
type input "1.600"
type input "160"
type input "16"
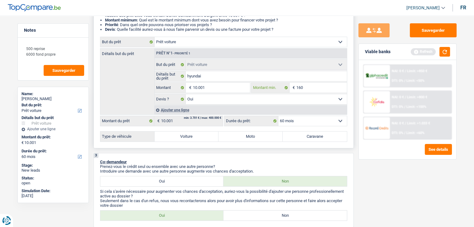
type input "16"
type input "1"
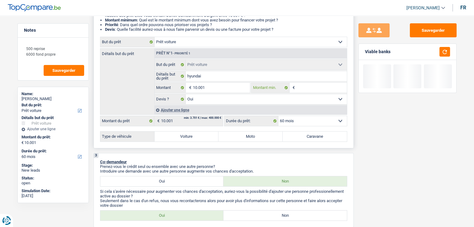
type input "1"
type input "10"
type input "100"
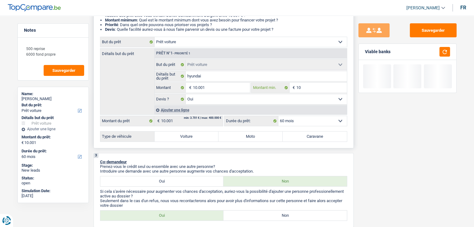
type input "100"
type input "1.000"
type input "10.001"
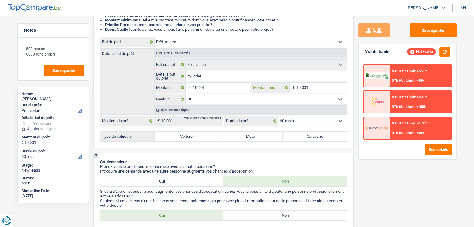
type input "10.001"
drag, startPoint x: 379, startPoint y: 174, endPoint x: 303, endPoint y: 138, distance: 84.7
click at [375, 175] on div "Sauvegarder Viable banks Not viable NAI: 0 € / Limit: >850 € DTI: 0% / Limit: <…" at bounding box center [407, 119] width 107 height 193
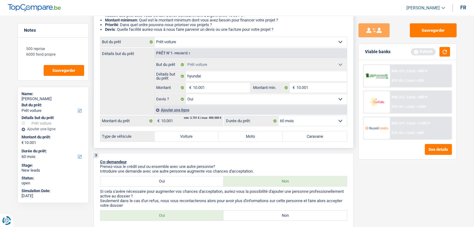
click at [188, 136] on label "Voiture" at bounding box center [187, 137] width 64 height 10
click at [188, 136] on input "Voiture" at bounding box center [187, 137] width 64 height 10
radio input "true"
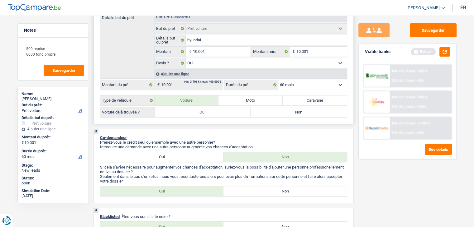
scroll to position [156, 0]
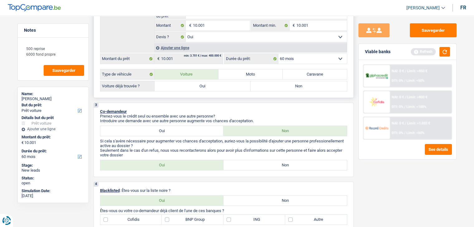
click at [173, 81] on label "Oui" at bounding box center [203, 86] width 96 height 10
click at [173, 81] on input "Oui" at bounding box center [203, 86] width 96 height 10
radio input "true"
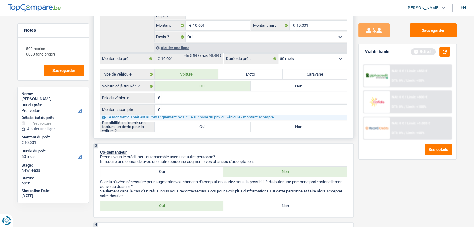
click at [176, 95] on input "Prix du véhicule" at bounding box center [253, 98] width 185 height 10
type input "1"
type input "16"
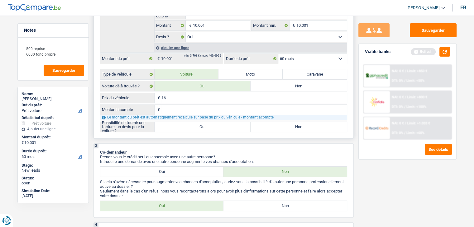
type input "165"
type input "1.650"
type input "16.500"
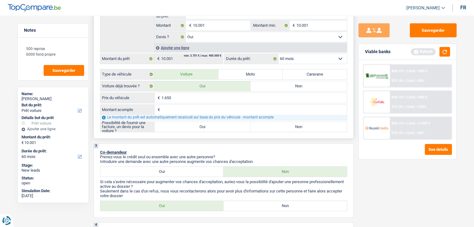
type input "16.500"
click at [173, 112] on input "Montant acompte" at bounding box center [253, 110] width 185 height 10
type input "6"
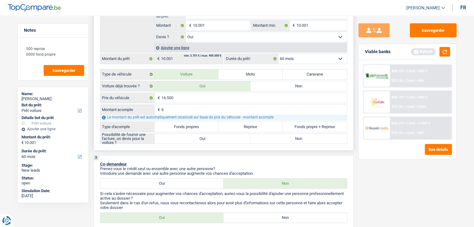
type input "65"
type input "650"
type input "6.500"
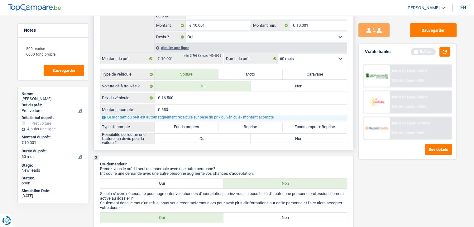
type input "6.500"
type input "10.000"
select select "48"
type input "10.000"
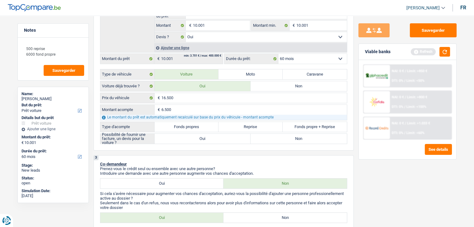
type input "10.000"
select select "48"
type input "10.000"
select select "48"
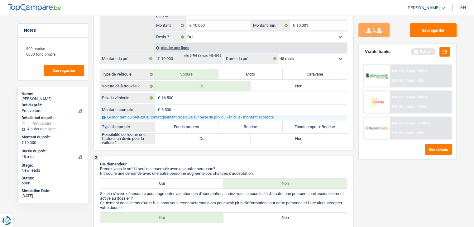
click at [375, 182] on div "Sauvegarder Viable banks Refresh NAI: 0 € / Limit: >850 € DTI: 0% / Limit: <50%…" at bounding box center [407, 119] width 107 height 193
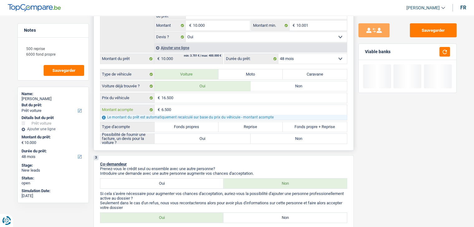
click at [172, 106] on input "6.500" at bounding box center [253, 110] width 185 height 10
type input "650"
type input "65"
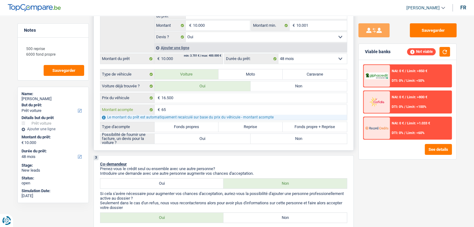
type input "6"
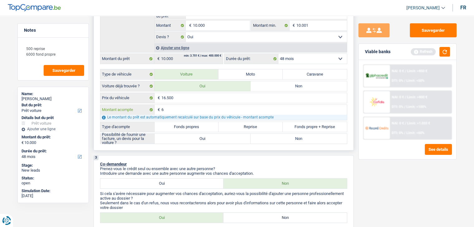
type input "64"
type input "649"
type input "6.499"
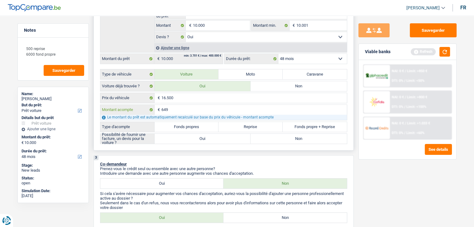
type input "6.499"
type input "10.001"
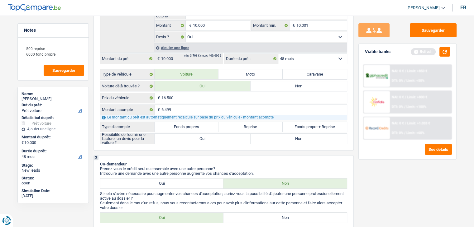
type input "10.001"
click at [393, 172] on div "Sauvegarder Viable banks Refresh NAI: 0 € / Limit: >850 € DTI: 0% / Limit: <50%…" at bounding box center [407, 119] width 107 height 193
select select "60"
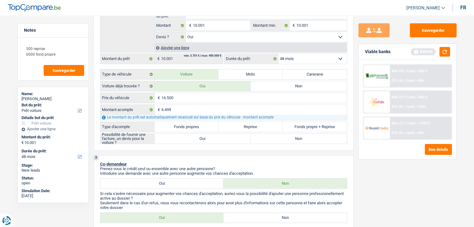
select select "60"
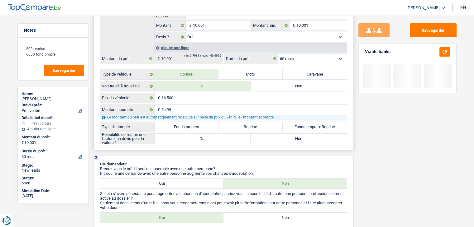
click at [196, 124] on label "Fonds propres" at bounding box center [187, 127] width 64 height 10
click at [196, 124] on input "Fonds propres" at bounding box center [187, 127] width 64 height 10
radio input "true"
click at [315, 124] on label "Fonds propre + Reprise" at bounding box center [315, 127] width 64 height 10
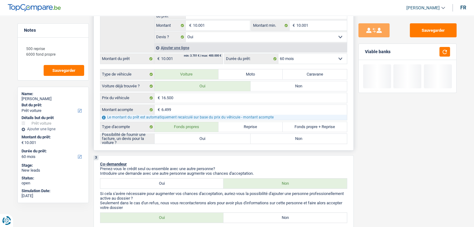
click at [315, 124] on input "Fonds propre + Reprise" at bounding box center [315, 127] width 64 height 10
radio input "true"
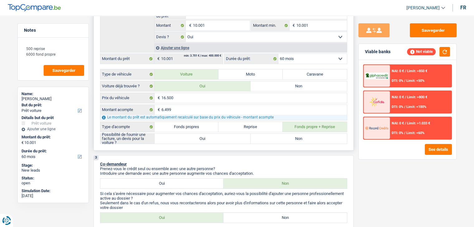
click at [181, 141] on label "Oui" at bounding box center [203, 139] width 96 height 10
click at [181, 141] on input "Oui" at bounding box center [203, 139] width 96 height 10
radio input "true"
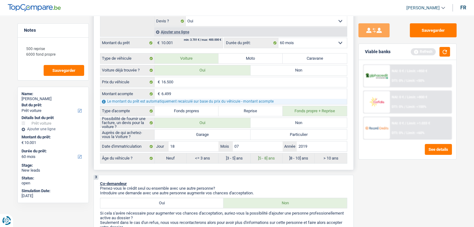
scroll to position [187, 0]
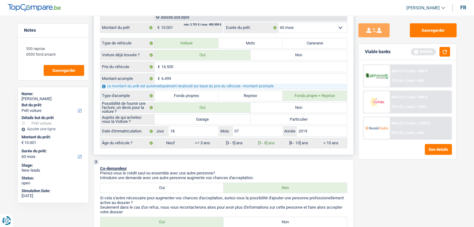
click at [188, 117] on label "Garage" at bounding box center [203, 120] width 96 height 10
click at [188, 117] on input "Garage" at bounding box center [203, 120] width 96 height 10
radio input "true"
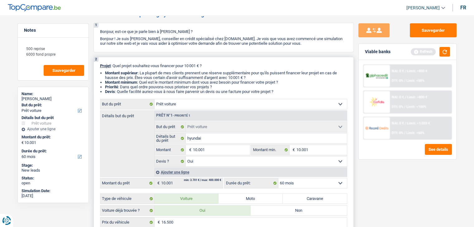
scroll to position [0, 0]
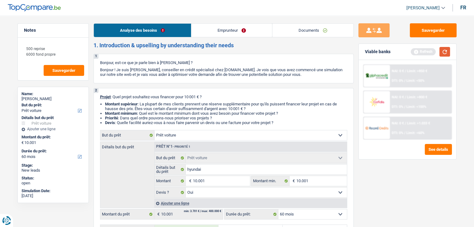
click at [446, 53] on button "button" at bounding box center [444, 52] width 11 height 10
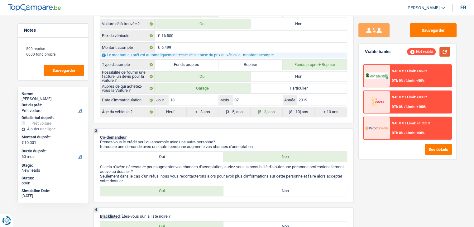
scroll to position [280, 0]
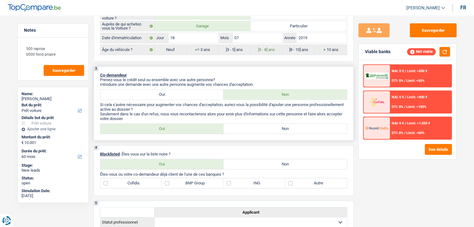
click at [265, 128] on label "Non" at bounding box center [284, 129] width 123 height 10
click at [265, 128] on input "Non" at bounding box center [284, 129] width 123 height 10
radio input "true"
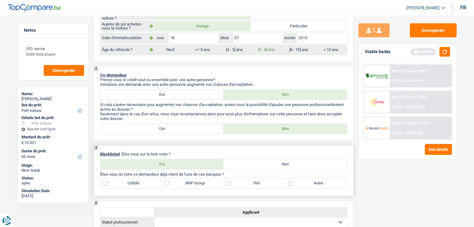
drag, startPoint x: 174, startPoint y: 151, endPoint x: 155, endPoint y: 151, distance: 19.0
click at [155, 152] on p "Blacklisted : Êtes-vous sur la liste noire ?" at bounding box center [223, 154] width 247 height 5
click at [210, 150] on div "4 Blacklisted : Êtes-vous sur la liste noire ? Oui Non Tous les champs sont obl…" at bounding box center [223, 171] width 260 height 51
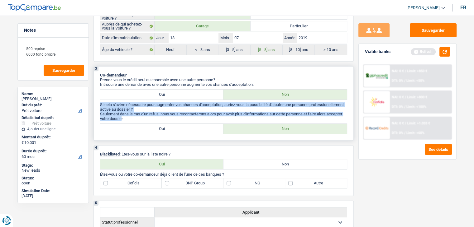
drag, startPoint x: 122, startPoint y: 119, endPoint x: 97, endPoint y: 101, distance: 30.9
click at [97, 101] on div "3 Co-demandeur Prenez-vous le crédit seul ou ensemble avec une autre personne? …" at bounding box center [223, 103] width 260 height 74
click at [117, 110] on p "Si cela s'avère nécessaire pour augmenter vos chances d'acceptation, auriez-vou…" at bounding box center [223, 107] width 247 height 9
drag, startPoint x: 99, startPoint y: 101, endPoint x: 133, endPoint y: 117, distance: 37.4
click at [133, 117] on div "3 Co-demandeur Prenez-vous le crédit seul ou ensemble avec une autre personne? …" at bounding box center [223, 103] width 260 height 74
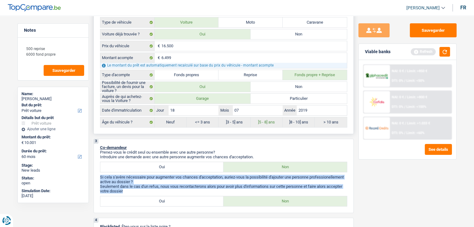
scroll to position [156, 0]
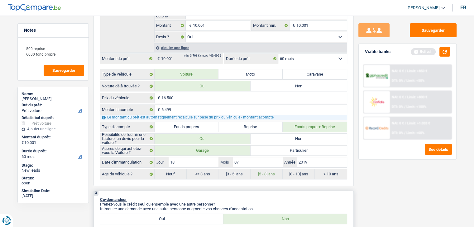
click at [261, 192] on div "3 Co-demandeur Prenez-vous le crédit seul ou ensemble avec une autre personne? …" at bounding box center [223, 228] width 260 height 74
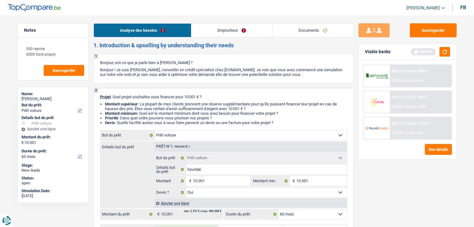
click at [203, 34] on link "Emprunteur" at bounding box center [231, 30] width 81 height 13
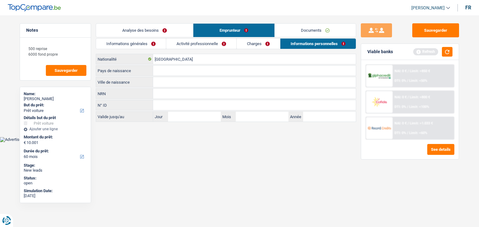
click at [197, 41] on link "Activité professionnelle" at bounding box center [201, 44] width 70 height 10
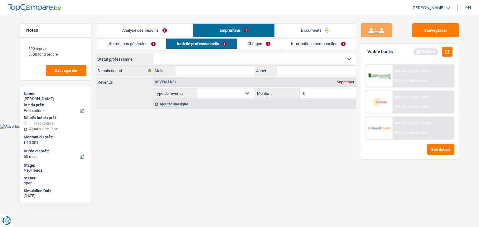
click at [147, 45] on link "Informations générales" at bounding box center [131, 44] width 70 height 10
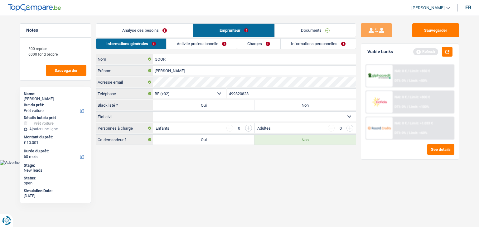
click at [143, 30] on link "Analyse des besoins" at bounding box center [144, 30] width 97 height 13
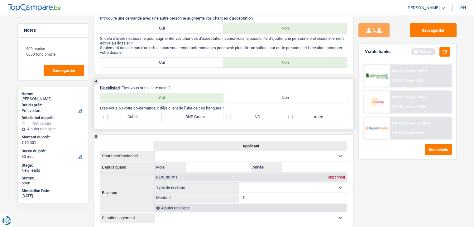
scroll to position [374, 0]
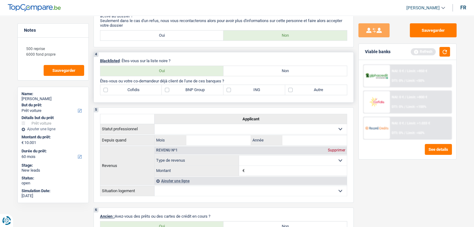
click at [271, 68] on label "Non" at bounding box center [284, 71] width 123 height 10
click at [271, 68] on input "Non" at bounding box center [284, 71] width 123 height 10
radio input "true"
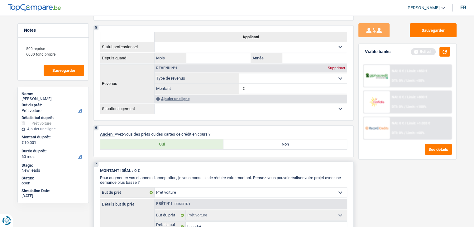
scroll to position [530, 0]
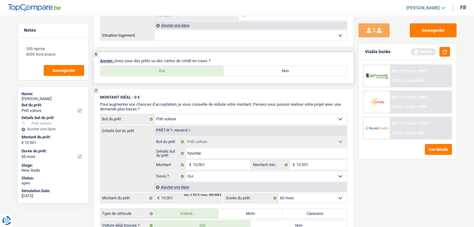
click at [237, 70] on label "Non" at bounding box center [284, 71] width 123 height 10
click at [237, 70] on input "Non" at bounding box center [284, 71] width 123 height 10
radio input "true"
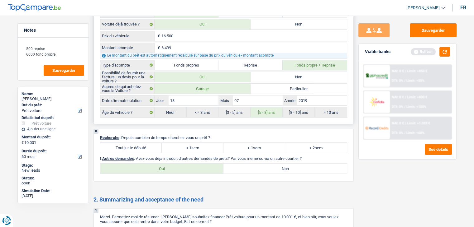
scroll to position [779, 0]
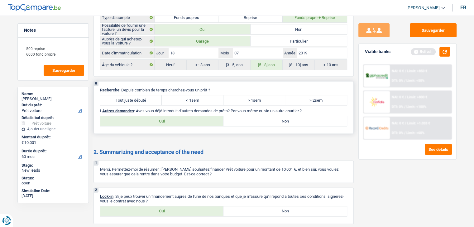
click at [134, 96] on label "Tout juste débuté" at bounding box center [131, 100] width 62 height 10
click at [134, 96] on input "Tout juste débuté" at bounding box center [131, 100] width 62 height 10
radio input "true"
click at [282, 122] on div "8 Recherche : Depuis combien de temps cherchez-vous un prêt ? Tout juste débuté…" at bounding box center [223, 107] width 260 height 53
click at [277, 119] on label "Non" at bounding box center [284, 121] width 123 height 10
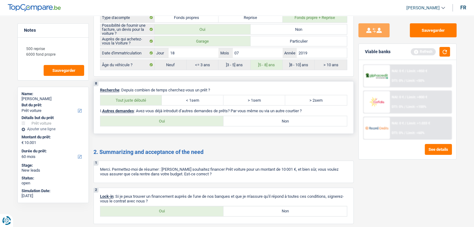
click at [277, 119] on input "Non" at bounding box center [284, 121] width 123 height 10
radio input "true"
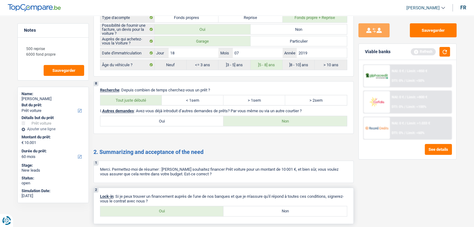
scroll to position [828, 0]
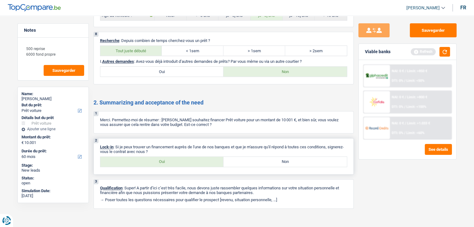
click at [274, 160] on label "Non" at bounding box center [284, 162] width 123 height 10
click at [274, 160] on input "Non" at bounding box center [284, 162] width 123 height 10
radio input "true"
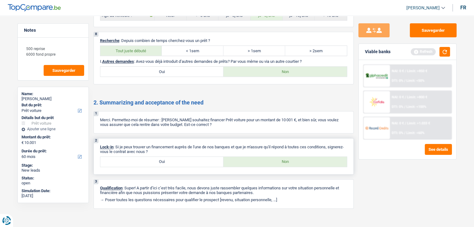
click at [169, 161] on label "Oui" at bounding box center [161, 162] width 123 height 10
click at [169, 161] on input "Oui" at bounding box center [161, 162] width 123 height 10
radio input "true"
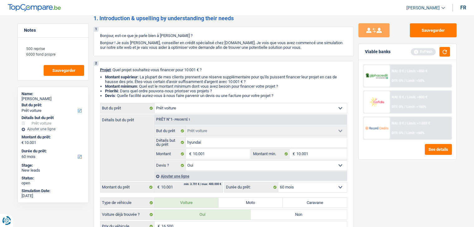
scroll to position [0, 0]
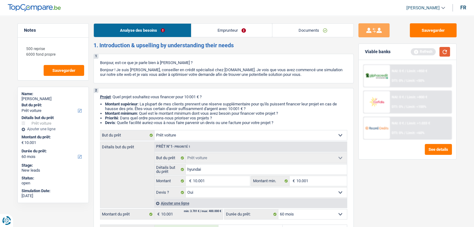
click at [443, 50] on button "button" at bounding box center [444, 52] width 11 height 10
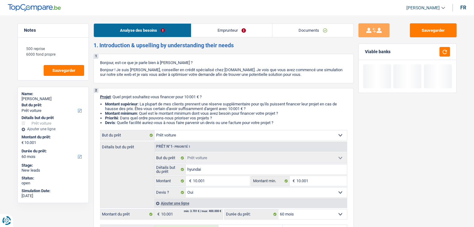
click at [233, 26] on link "Emprunteur" at bounding box center [231, 30] width 81 height 13
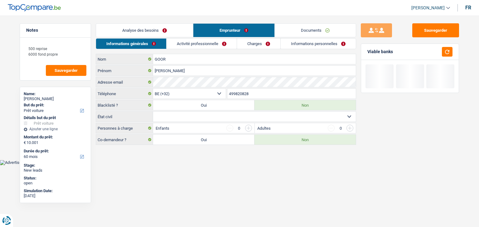
click at [149, 39] on link "Informations générales" at bounding box center [131, 44] width 70 height 10
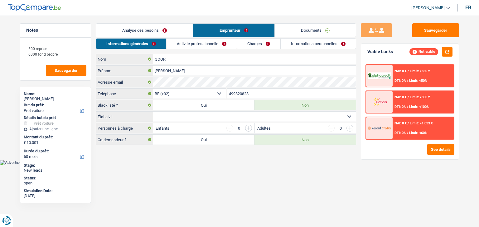
click at [179, 158] on main "Notes 500 reprise 6000 fond propre Sauvegarder Name: ARNAUD GOOR But du prêt: C…" at bounding box center [239, 84] width 479 height 151
click at [447, 54] on button "button" at bounding box center [447, 52] width 11 height 10
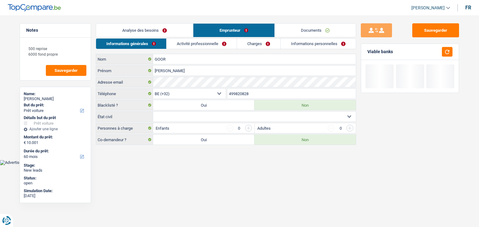
click at [174, 116] on select "Célibataire Marié(e) Cohabitant(e) légal(e) Divorcé(e) Veuf(ve) Séparé (de fait…" at bounding box center [254, 117] width 203 height 10
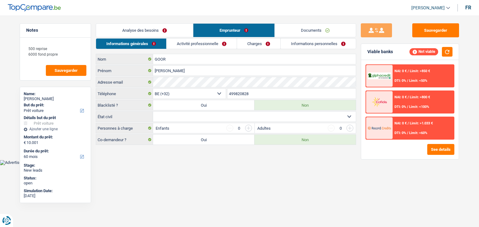
select select "cohabitation"
click at [153, 112] on select "Célibataire Marié(e) Cohabitant(e) légal(e) Divorcé(e) Veuf(ve) Séparé (de fait…" at bounding box center [254, 117] width 203 height 10
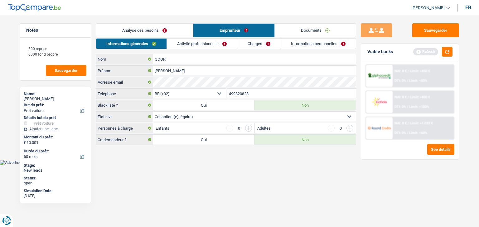
click at [172, 159] on main "Notes 500 reprise 6000 fond propre Sauvegarder Name: ARNAUD GOOR But du prêt: C…" at bounding box center [239, 84] width 479 height 151
click at [446, 51] on button "button" at bounding box center [447, 52] width 11 height 10
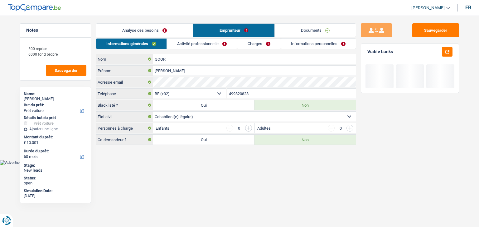
click at [202, 46] on link "Activité professionnelle" at bounding box center [202, 44] width 70 height 10
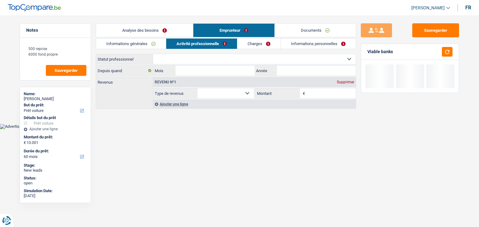
drag, startPoint x: 168, startPoint y: 59, endPoint x: 174, endPoint y: 60, distance: 5.5
click at [168, 59] on select "Ouvrier Employé privé Employé public Invalide Indépendant Pensionné Chômeur Mut…" at bounding box center [254, 59] width 203 height 10
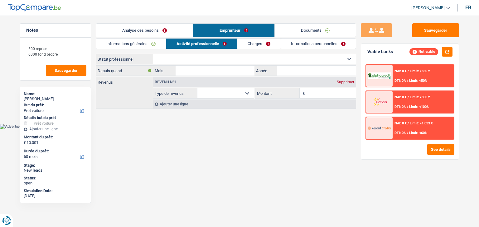
select select "independent"
click at [153, 54] on select "Ouvrier Employé privé Employé public Invalide Indépendant Pensionné Chômeur Mut…" at bounding box center [254, 59] width 203 height 10
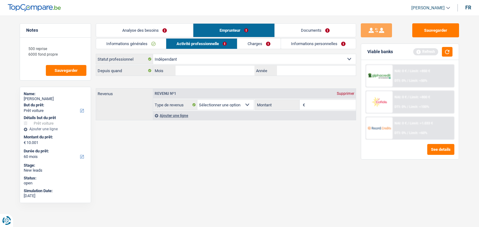
select select "netSalary"
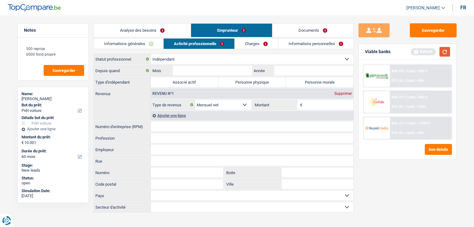
click at [447, 50] on button "button" at bounding box center [444, 52] width 11 height 10
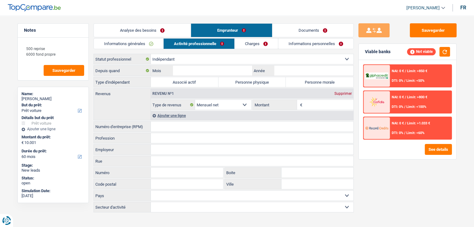
click at [357, 77] on div "Sauvegarder Viable banks Not viable NAI: 0 € / Limit: >850 € DTI: 0% / Limit: <…" at bounding box center [407, 119] width 107 height 193
click at [358, 77] on div "Sauvegarder Viable banks Not viable NAI: 0 € / Limit: >850 € DTI: 0% / Limit: <…" at bounding box center [407, 119] width 107 height 193
click at [328, 82] on label "Personne morale" at bounding box center [320, 82] width 68 height 10
click at [328, 82] on input "Personne morale" at bounding box center [320, 82] width 68 height 10
radio input "true"
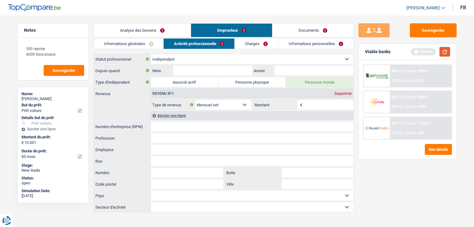
click at [449, 54] on button "button" at bounding box center [444, 52] width 11 height 10
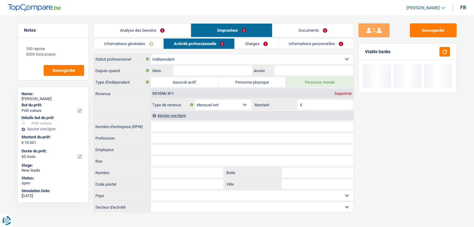
click at [157, 126] on input "Numéro d'entreprise (RPM)" at bounding box center [252, 127] width 203 height 10
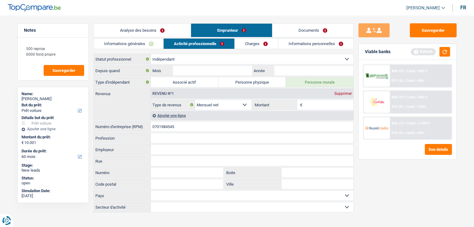
type input "0701984545"
click at [420, 197] on div "Sauvegarder Viable banks Refresh NAI: 0 € / Limit: >850 € DTI: 0% / Limit: <50%…" at bounding box center [407, 119] width 107 height 193
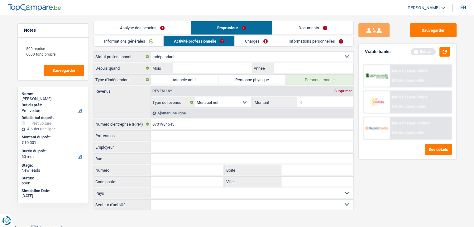
scroll to position [3, 0]
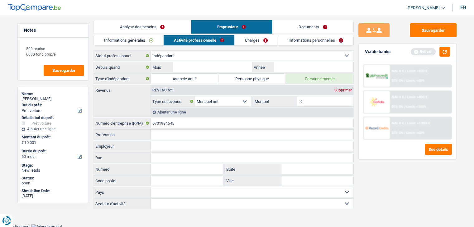
click at [169, 134] on input "Profession" at bounding box center [252, 135] width 203 height 10
click at [377, 166] on div "Sauvegarder Viable banks Refresh NAI: 0 € / Limit: >850 € DTI: 0% / Limit: <50%…" at bounding box center [407, 119] width 107 height 193
click at [448, 47] on button "button" at bounding box center [444, 52] width 11 height 10
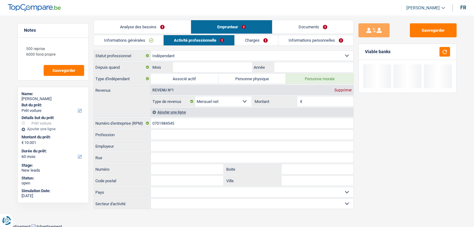
click at [250, 41] on link "Charges" at bounding box center [256, 40] width 43 height 10
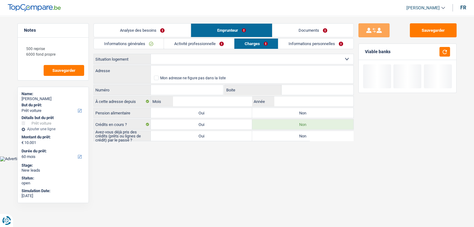
scroll to position [0, 0]
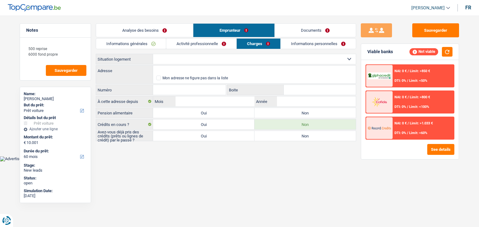
click at [174, 59] on select "Locataire Propriétaire avec prêt hypothécaire Propriétaire sans prêt hypothécai…" at bounding box center [254, 59] width 203 height 10
click at [174, 60] on select "Locataire Propriétaire avec prêt hypothécaire Propriétaire sans prêt hypothécai…" at bounding box center [254, 59] width 203 height 10
click at [172, 53] on div "Informations générales Activité professionnelle Charges Informations personnell…" at bounding box center [226, 89] width 260 height 103
click at [127, 52] on div "Informations générales Activité professionnelle Charges Informations personnell…" at bounding box center [226, 89] width 260 height 103
drag, startPoint x: 135, startPoint y: 61, endPoint x: 100, endPoint y: 60, distance: 34.6
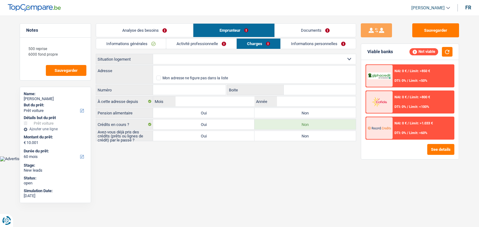
click at [100, 60] on label "Situation logement" at bounding box center [124, 59] width 57 height 10
click at [159, 162] on html "Vous avez le contrôle de vos données Nous utilisons des cookies, tout comme nos…" at bounding box center [239, 81] width 479 height 162
click at [212, 57] on select "Locataire Propriétaire avec prêt hypothécaire Propriétaire sans prêt hypothécai…" at bounding box center [254, 59] width 203 height 10
click at [210, 45] on link "Activité professionnelle" at bounding box center [201, 44] width 70 height 10
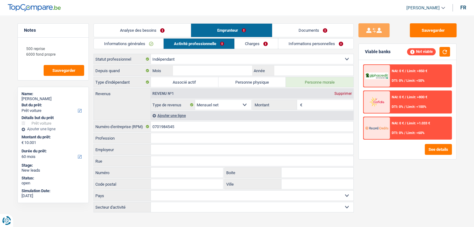
click at [249, 45] on link "Charges" at bounding box center [256, 44] width 43 height 10
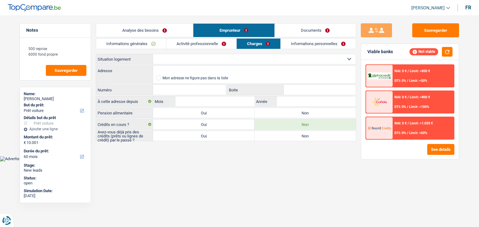
drag, startPoint x: 98, startPoint y: 59, endPoint x: 129, endPoint y: 60, distance: 31.2
click at [129, 60] on label "Situation logement" at bounding box center [124, 59] width 57 height 10
click at [162, 162] on html "Vous avez le contrôle de vos données Nous utilisons des cookies, tout comme nos…" at bounding box center [239, 81] width 479 height 162
click at [447, 55] on button "button" at bounding box center [447, 52] width 11 height 10
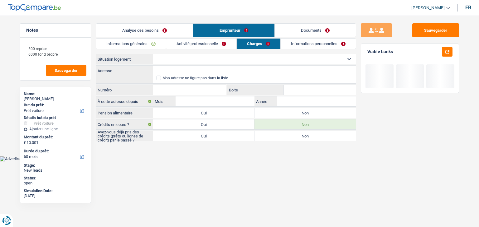
click at [180, 60] on select "Locataire Propriétaire avec prêt hypothécaire Propriétaire sans prêt hypothécai…" at bounding box center [254, 59] width 203 height 10
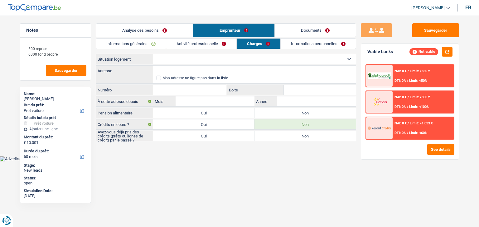
drag, startPoint x: 135, startPoint y: 59, endPoint x: 95, endPoint y: 60, distance: 39.9
click at [95, 60] on div "Notes 500 reprise 6000 fond propre Sauvegarder Name: ARNAUD GOOR But du prêt: C…" at bounding box center [239, 82] width 449 height 119
click at [138, 66] on label "Adresse" at bounding box center [124, 71] width 57 height 10
click at [153, 66] on input "Adresse" at bounding box center [254, 71] width 203 height 10
click at [181, 58] on select "Locataire Propriétaire avec prêt hypothécaire Propriétaire sans prêt hypothécai…" at bounding box center [254, 59] width 203 height 10
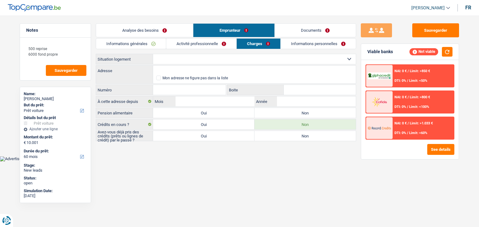
select select "ownerWithMortgage"
click at [153, 54] on select "Locataire Propriétaire avec prêt hypothécaire Propriétaire sans prêt hypothécai…" at bounding box center [254, 59] width 203 height 10
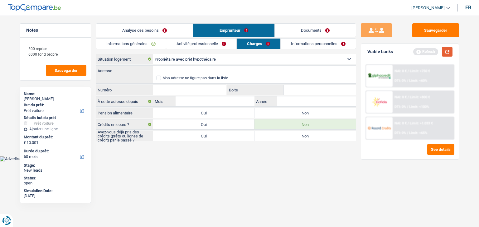
click at [446, 56] on button "button" at bounding box center [447, 52] width 11 height 10
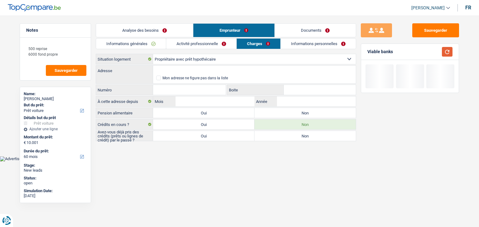
click at [446, 55] on button "button" at bounding box center [447, 52] width 11 height 10
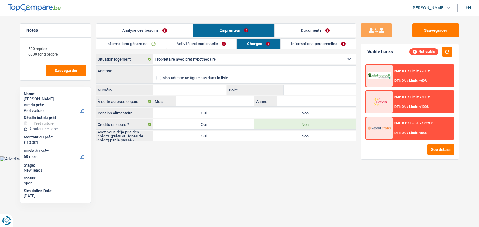
click at [282, 162] on html "Vous avez le contrôle de vos données Nous utilisons des cookies, tout comme nos…" at bounding box center [239, 81] width 479 height 162
click at [289, 45] on link "Informations personnelles" at bounding box center [317, 44] width 75 height 10
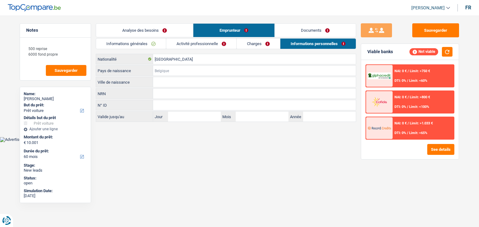
click at [171, 71] on input "Pays de naissance" at bounding box center [254, 71] width 203 height 10
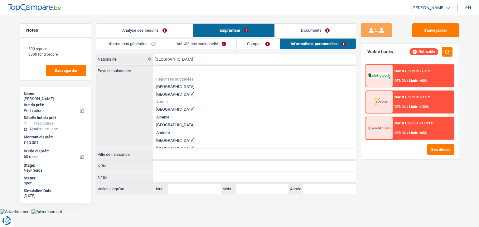
click at [199, 52] on div "Informations générales Activité professionnelle Charges Informations personnell…" at bounding box center [226, 116] width 260 height 156
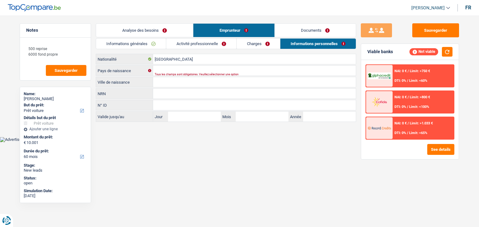
click at [174, 73] on div "Tous les champs sont obligatoires. Veuillez sélectionner une option" at bounding box center [245, 74] width 180 height 2
click at [174, 68] on input "Pays de naissance" at bounding box center [254, 71] width 203 height 10
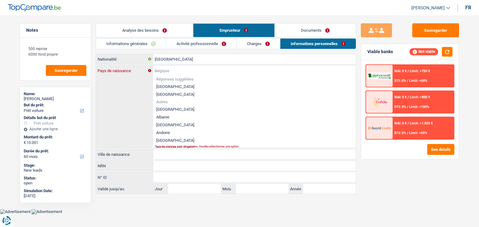
type input "B"
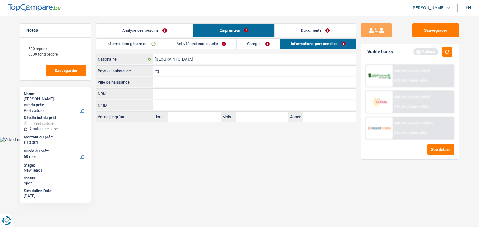
type input "e"
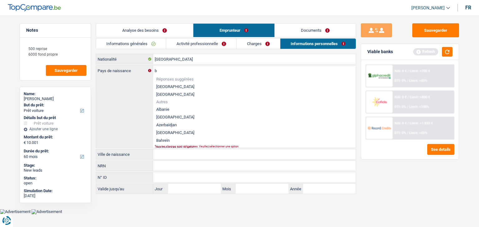
click at [165, 88] on li "Belgique" at bounding box center [254, 87] width 203 height 8
type input "Belgique"
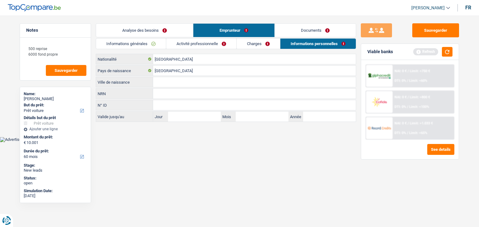
click at [166, 83] on input "Ville de naissance" at bounding box center [254, 82] width 203 height 10
drag, startPoint x: 138, startPoint y: 136, endPoint x: 142, endPoint y: 123, distance: 13.6
click at [138, 136] on body "Vous avez le contrôle de vos données Nous utilisons des cookies, tout comme nos…" at bounding box center [239, 75] width 479 height 133
click at [163, 83] on input "Ville de naissance" at bounding box center [254, 82] width 203 height 10
type input "Bruxelles"
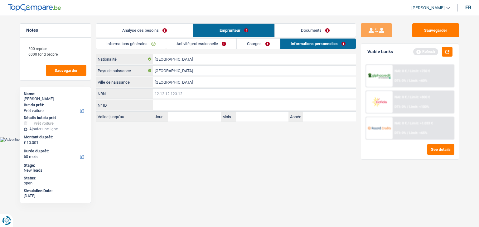
click at [169, 92] on input "NRN" at bounding box center [254, 94] width 203 height 10
click at [452, 53] on div "Viable banks Refresh" at bounding box center [410, 52] width 98 height 16
click at [452, 53] on button "button" at bounding box center [447, 52] width 11 height 10
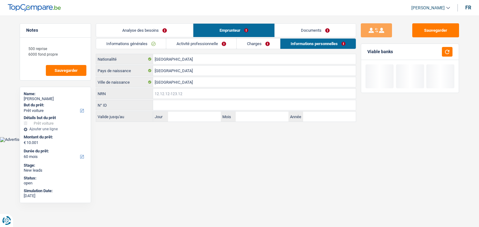
click at [230, 92] on input "NRN" at bounding box center [254, 94] width 203 height 10
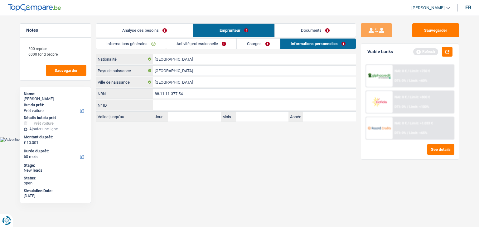
type input "88.11.11-377.54"
click at [226, 142] on html "Vous avez le contrôle de vos données Nous utilisons des cookies, tout comme nos…" at bounding box center [239, 71] width 479 height 142
click at [450, 53] on button "button" at bounding box center [447, 52] width 11 height 10
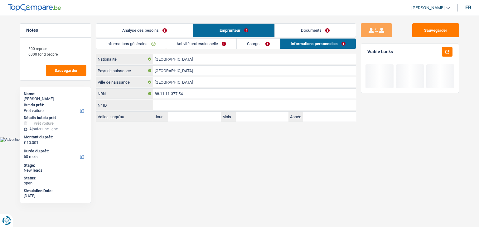
click at [309, 28] on link "Documents" at bounding box center [314, 30] width 81 height 13
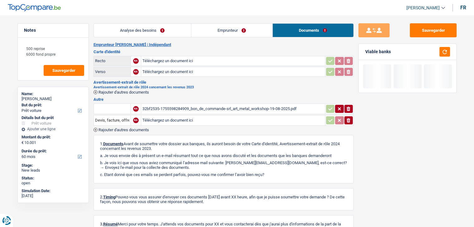
click at [212, 47] on h2 "Emprunteur ARNAUD GOOR | Indépendant" at bounding box center [223, 44] width 260 height 5
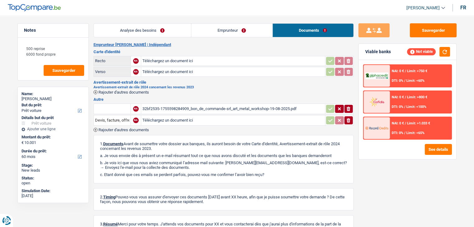
click at [202, 32] on link "Emprunteur" at bounding box center [231, 30] width 81 height 13
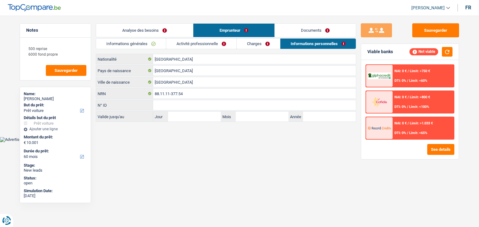
click at [173, 30] on link "Analyse des besoins" at bounding box center [144, 30] width 97 height 13
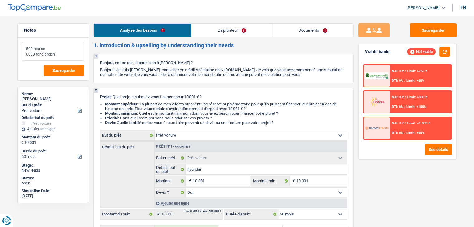
click at [63, 55] on textarea "500 reprise 6000 fond propre" at bounding box center [53, 51] width 62 height 19
drag, startPoint x: 279, startPoint y: 125, endPoint x: 100, endPoint y: 96, distance: 181.1
click at [100, 96] on div "2 Projet : Quel projet souhaitez-vous financer pour 10 001 € ? Montant supérieu…" at bounding box center [223, 215] width 260 height 254
click at [112, 91] on div "2 Projet : Quel projet souhaitez-vous financer pour 10 001 € ? Montant supérieu…" at bounding box center [223, 215] width 260 height 254
click at [215, 30] on link "Emprunteur" at bounding box center [231, 30] width 81 height 13
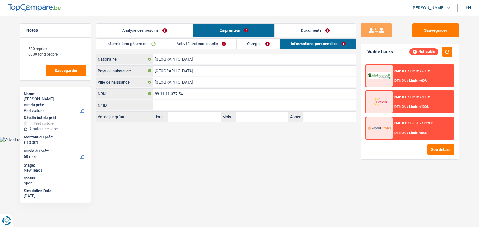
click at [184, 42] on link "Activité professionnelle" at bounding box center [201, 44] width 70 height 10
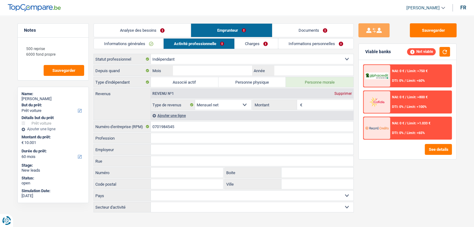
click at [150, 42] on link "Informations générales" at bounding box center [129, 44] width 70 height 10
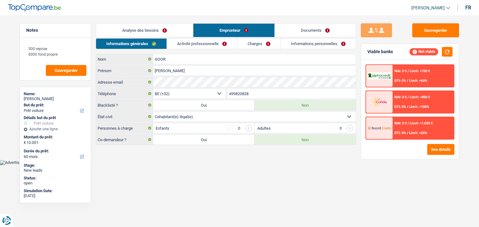
click at [287, 154] on main "Notes 500 reprise 6000 fond propre Sauvegarder Name: ARNAUD GOOR But du prêt: C…" at bounding box center [239, 84] width 479 height 151
click at [446, 48] on button "button" at bounding box center [447, 52] width 11 height 10
click at [431, 35] on button "Sauvegarder" at bounding box center [435, 30] width 47 height 14
click at [221, 165] on html "Vous avez le contrôle de vos données Nous utilisons des cookies, tout comme nos…" at bounding box center [239, 82] width 479 height 165
click at [181, 43] on link "Activité professionnelle" at bounding box center [202, 44] width 70 height 10
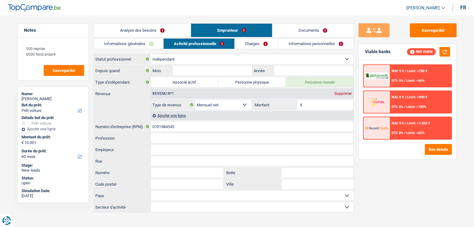
click at [242, 46] on link "Charges" at bounding box center [256, 44] width 43 height 10
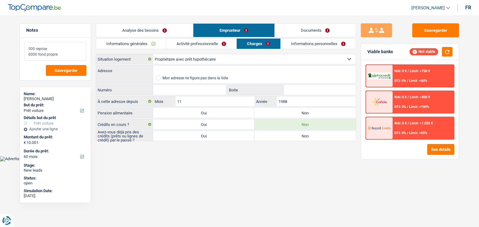
drag, startPoint x: 68, startPoint y: 52, endPoint x: 25, endPoint y: 37, distance: 45.3
click at [25, 37] on div "Notes 500 reprise 6000 fond propre Sauvegarder" at bounding box center [55, 51] width 71 height 57
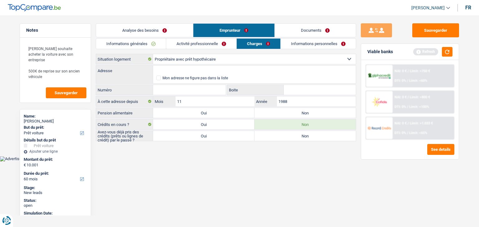
click at [111, 44] on link "Informations générales" at bounding box center [131, 44] width 70 height 10
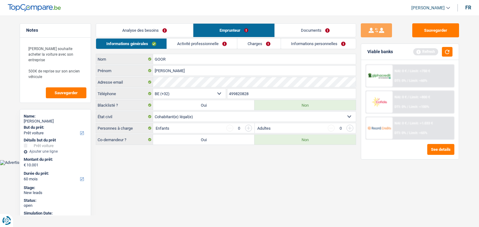
click at [116, 33] on link "Analyse des besoins" at bounding box center [144, 30] width 97 height 13
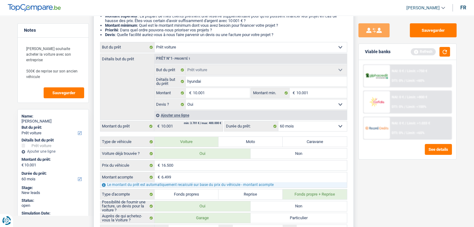
scroll to position [125, 0]
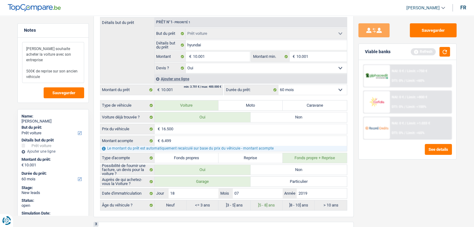
click at [44, 71] on textarea "Monsieur souhaite acheter la voiture avec son entreprise 500€ de reprise sur so…" at bounding box center [53, 62] width 62 height 41
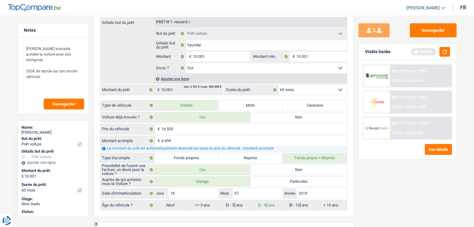
click at [425, 194] on div "Sauvegarder Viable banks Refresh NAI: 0 € / Limit: >750 € DTI: 0% / Limit: <60%…" at bounding box center [407, 119] width 107 height 193
click at [28, 82] on textarea "Monsieur souhaite acheter la voiture avec son entreprise 500€ de reprise sur so…" at bounding box center [53, 68] width 62 height 52
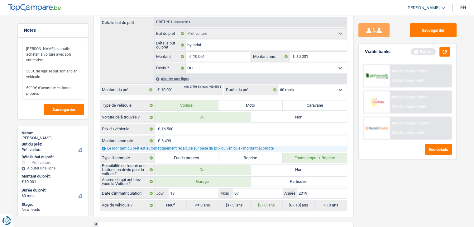
click at [26, 83] on textarea "Monsieur souhaite acheter la voiture avec son entreprise 500€ de reprise sur so…" at bounding box center [53, 71] width 62 height 58
type textarea "Monsieur souhaite acheter la voiture avec son entreprise 500€ de reprise sur so…"
click at [447, 49] on button "button" at bounding box center [444, 52] width 11 height 10
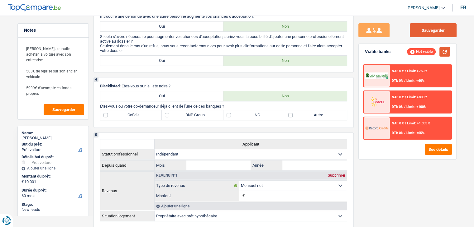
scroll to position [280, 0]
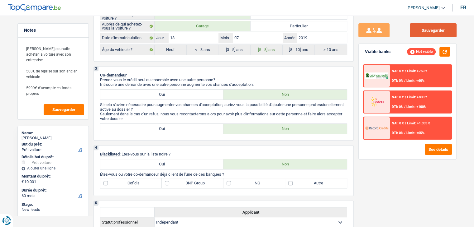
click at [442, 28] on button "Sauvegarder" at bounding box center [433, 30] width 47 height 14
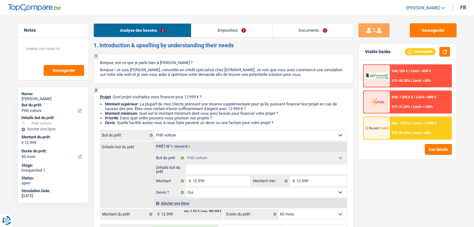
select select "car"
select select "60"
select select "car"
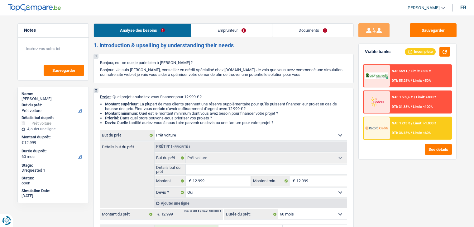
select select "yes"
select select "60"
select select "privateEmployee"
select select "netSalary"
select select "mealVouchers"
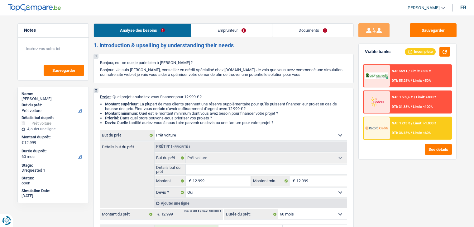
select select "rents"
select select "car"
select select "yes"
select select "60"
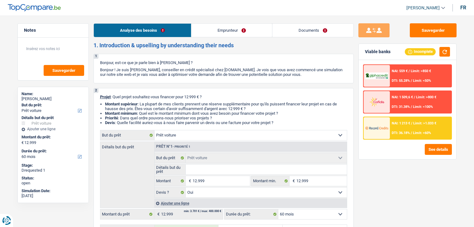
select select "privateEmployee"
select select "netSalary"
select select "mealVouchers"
click at [235, 33] on link "Emprunteur" at bounding box center [231, 30] width 81 height 13
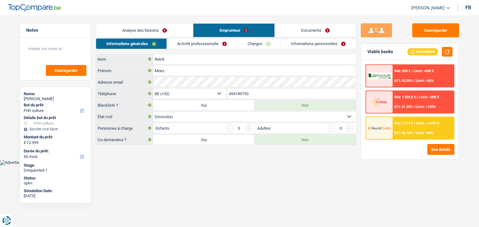
click at [193, 45] on link "Activité professionnelle" at bounding box center [202, 44] width 70 height 10
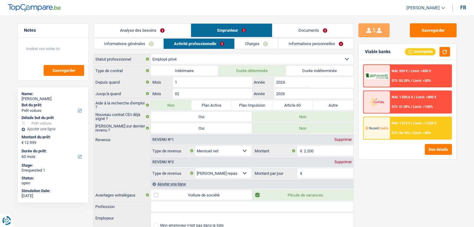
click at [389, 179] on div "Sauvegarder Viable banks Incomplete NAI: 559 € / Limit: >850 € DTI: 55.28% / Li…" at bounding box center [407, 119] width 107 height 193
click at [258, 44] on link "Charges" at bounding box center [256, 44] width 43 height 10
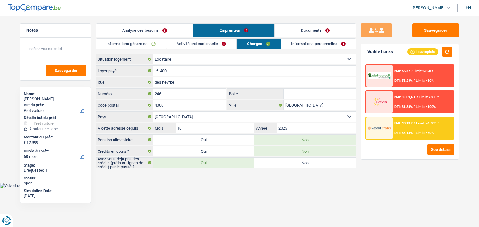
click at [285, 45] on link "Informations personnelles" at bounding box center [318, 44] width 75 height 10
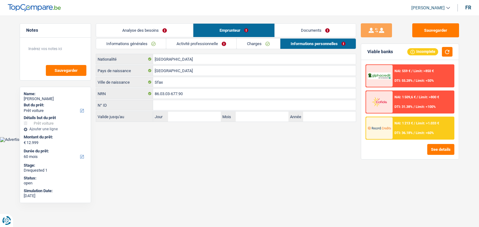
click at [286, 31] on link "Documents" at bounding box center [314, 30] width 81 height 13
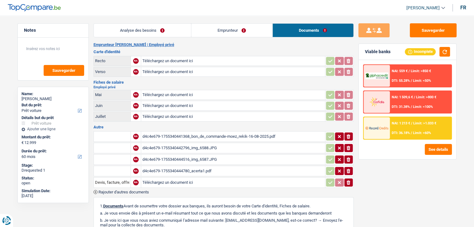
click at [201, 168] on div "d4c4e679-1755340444780_acerta1.pdf" at bounding box center [232, 171] width 181 height 9
click at [232, 49] on div "Emprunteur Moez Rekik | Employé privé Carte d'identité Recto NA Téléchargez un …" at bounding box center [223, 176] width 260 height 269
click at [222, 46] on h2 "Emprunteur Moez Rekik | Employé privé" at bounding box center [223, 44] width 260 height 5
click at [426, 30] on button "Sauvegarder" at bounding box center [433, 30] width 47 height 14
click at [140, 23] on main "Notes Sauvegarder Name: Moez Rekik But du prêt: Confort maison: meubles, textil…" at bounding box center [237, 167] width 474 height 316
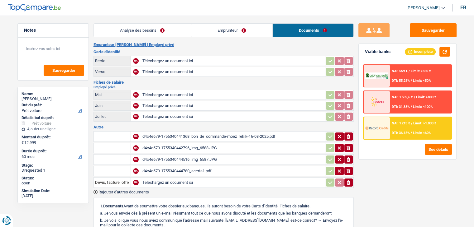
click at [142, 25] on link "Analyse des besoins" at bounding box center [142, 30] width 97 height 13
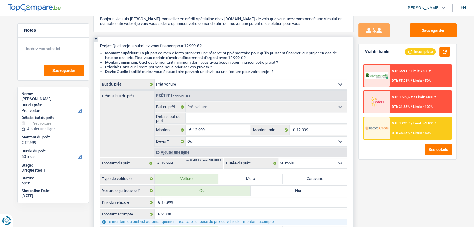
scroll to position [93, 0]
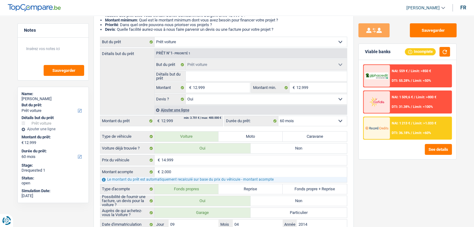
click at [404, 186] on div "Sauvegarder Viable banks Incomplete NAI: 559 € / Limit: >850 € DTI: 55.28% / Li…" at bounding box center [407, 119] width 107 height 193
click at [422, 33] on button "Sauvegarder" at bounding box center [433, 30] width 47 height 14
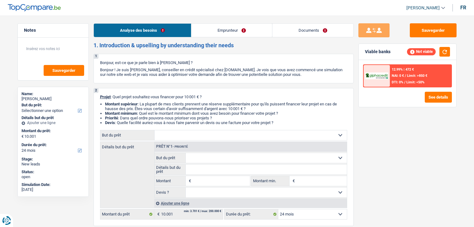
select select "24"
select select "independent"
select select "netSalary"
select select "24"
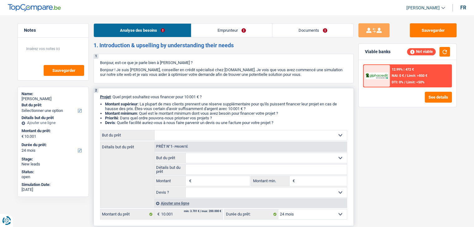
drag, startPoint x: 278, startPoint y: 123, endPoint x: 105, endPoint y: 110, distance: 174.0
click at [105, 110] on ul "Montant supérieur : La plupart de mes clients prennent une réserve supplémentai…" at bounding box center [223, 113] width 247 height 23
click at [45, 49] on textarea at bounding box center [53, 51] width 62 height 19
click at [386, 83] on div at bounding box center [377, 76] width 26 height 22
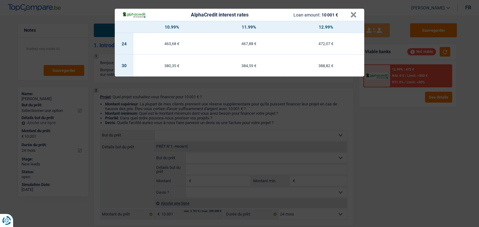
click at [375, 136] on div "AlphaCredit interest rates Loan amount: 10 001 € × 10.99% 11.99% 12.99% 24 463,…" at bounding box center [239, 113] width 479 height 227
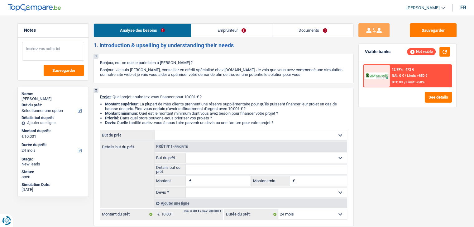
click at [51, 53] on textarea at bounding box center [53, 51] width 62 height 19
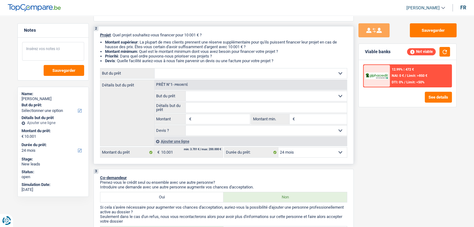
scroll to position [62, 0]
click at [310, 150] on select "12 mois 18 mois 24 mois 30 mois 36 mois 42 mois 48 mois 60 mois Sélectionner un…" at bounding box center [312, 152] width 69 height 10
click at [412, 127] on div "Sauvegarder Viable banks Not viable 12.99% | 472 € NAI: 0 € / Limit: >850 € DTI…" at bounding box center [407, 119] width 107 height 193
click at [397, 131] on div "Sauvegarder Viable banks Not viable 12.99% | 472 € NAI: 0 € / Limit: >850 € DTI…" at bounding box center [407, 119] width 107 height 193
click at [396, 81] on span "DTI: 0%" at bounding box center [398, 82] width 12 height 4
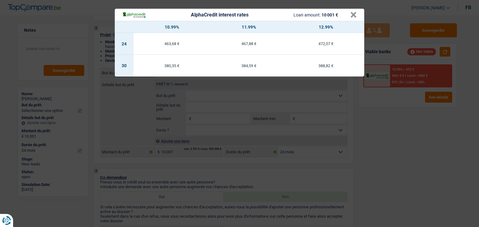
click at [381, 121] on div "AlphaCredit interest rates Loan amount: 10 001 € × 10.99% 11.99% 12.99% 24 463,…" at bounding box center [239, 113] width 479 height 227
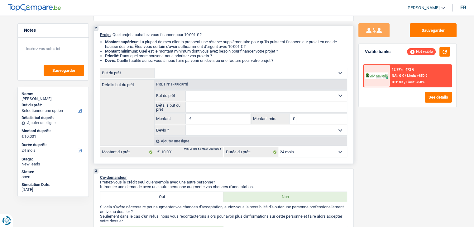
drag, startPoint x: 279, startPoint y: 60, endPoint x: 104, endPoint y: 50, distance: 174.8
click at [104, 50] on ul "Montant supérieur : La plupart de mes clients prennent une réserve supplémentai…" at bounding box center [223, 51] width 247 height 23
click at [103, 42] on ul "Montant supérieur : La plupart de mes clients prennent une réserve supplémentai…" at bounding box center [223, 51] width 247 height 23
drag, startPoint x: 100, startPoint y: 34, endPoint x: 286, endPoint y: 59, distance: 187.4
click at [286, 59] on div "2 Projet : Quel projet souhaitez-vous financer pour 10 001 € ? Montant supérieu…" at bounding box center [223, 95] width 260 height 138
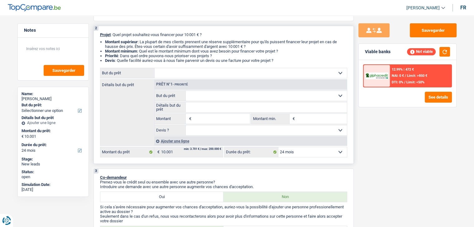
click at [286, 59] on li "Devis : Quelle facilité auriez-vous à nous faire parvenir un devis ou une factu…" at bounding box center [226, 60] width 242 height 5
click at [389, 154] on div "Sauvegarder Viable banks Not viable 12.99% | 472 € NAI: 0 € / Limit: >850 € DTI…" at bounding box center [407, 119] width 107 height 193
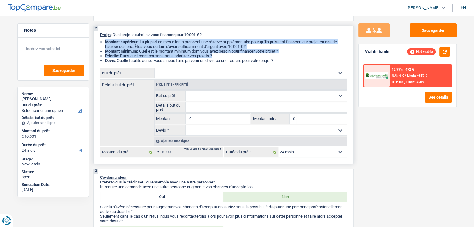
drag, startPoint x: 277, startPoint y: 58, endPoint x: 98, endPoint y: 43, distance: 179.2
click at [98, 43] on div "2 Projet : Quel projet souhaitez-vous financer pour 10 001 € ? Montant supérieu…" at bounding box center [223, 95] width 260 height 138
click at [99, 43] on div "2 Projet : Quel projet souhaitez-vous financer pour 10 001 € ? Montant supérieu…" at bounding box center [223, 95] width 260 height 138
click at [104, 42] on ul "Montant supérieur : La plupart de mes clients prennent une réserve supplémentai…" at bounding box center [223, 51] width 247 height 23
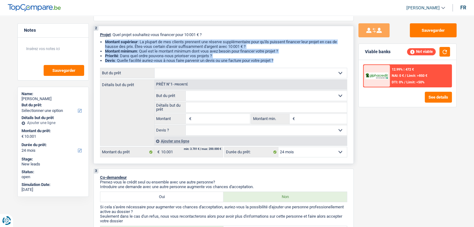
drag, startPoint x: 104, startPoint y: 42, endPoint x: 281, endPoint y: 63, distance: 177.9
click at [281, 63] on div "2 Projet : Quel projet souhaitez-vous financer pour 10 001 € ? Montant supérieu…" at bounding box center [223, 95] width 260 height 138
click at [284, 58] on li "Priorité : Dans quel ordre pouvons-nous prioriser vos projets ?" at bounding box center [226, 56] width 242 height 5
drag, startPoint x: 281, startPoint y: 60, endPoint x: 98, endPoint y: 32, distance: 184.9
click at [98, 32] on div "2 Projet : Quel projet souhaitez-vous financer pour 10 001 € ? Montant supérieu…" at bounding box center [223, 95] width 260 height 138
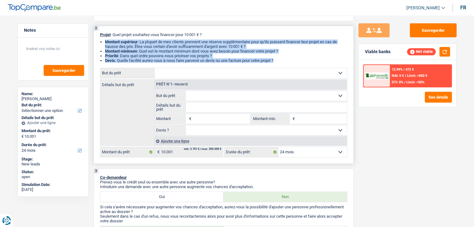
click at [98, 32] on div "2 Projet : Quel projet souhaitez-vous financer pour 10 001 € ? Montant supérieu…" at bounding box center [223, 95] width 260 height 138
drag, startPoint x: 99, startPoint y: 36, endPoint x: 281, endPoint y: 59, distance: 183.4
click at [281, 59] on div "2 Projet : Quel projet souhaitez-vous financer pour 10 001 € ? Montant supérieu…" at bounding box center [223, 95] width 260 height 138
click at [281, 59] on li "Devis : Quelle facilité auriez-vous à nous faire parvenir un devis ou une factu…" at bounding box center [226, 60] width 242 height 5
drag, startPoint x: 277, startPoint y: 61, endPoint x: 99, endPoint y: 34, distance: 179.3
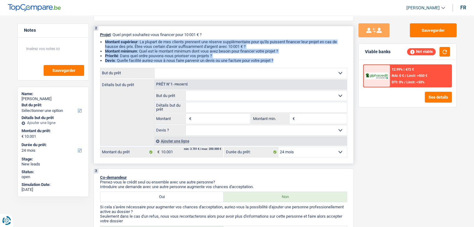
click at [99, 34] on div "2 Projet : Quel projet souhaitez-vous financer pour 10 001 € ? Montant supérieu…" at bounding box center [223, 95] width 260 height 138
click at [100, 34] on div "2 Projet : Quel projet souhaitez-vous financer pour 10 001 € ? Montant supérieu…" at bounding box center [223, 95] width 260 height 138
click at [104, 36] on span "Projet" at bounding box center [105, 34] width 11 height 5
drag, startPoint x: 279, startPoint y: 62, endPoint x: 99, endPoint y: 33, distance: 182.1
click at [99, 33] on div "2 Projet : Quel projet souhaitez-vous financer pour 10 001 € ? Montant supérieu…" at bounding box center [223, 95] width 260 height 138
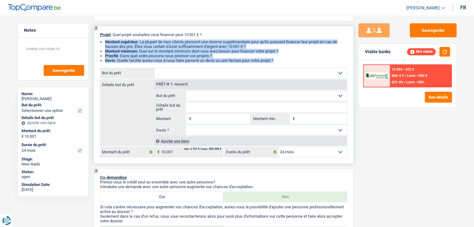
click at [99, 33] on div "2 Projet : Quel projet souhaitez-vous financer pour 10 001 € ? Montant supérieu…" at bounding box center [223, 95] width 260 height 138
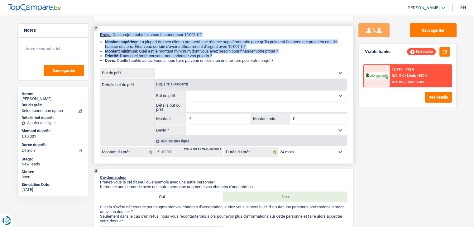
drag, startPoint x: 151, startPoint y: 42, endPoint x: 299, endPoint y: 56, distance: 149.0
click at [299, 56] on div "2 Projet : Quel projet souhaitez-vous financer pour 10 001 € ? Montant supérieu…" at bounding box center [223, 95] width 260 height 138
click at [299, 56] on li "Priorité : Dans quel ordre pouvons-nous prioriser vos projets ?" at bounding box center [226, 56] width 242 height 5
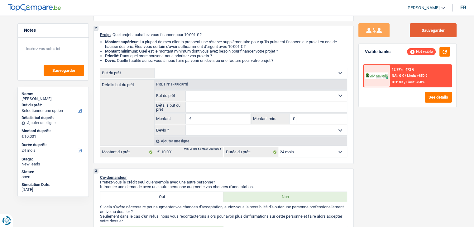
click at [421, 35] on button "Sauvegarder" at bounding box center [433, 30] width 47 height 14
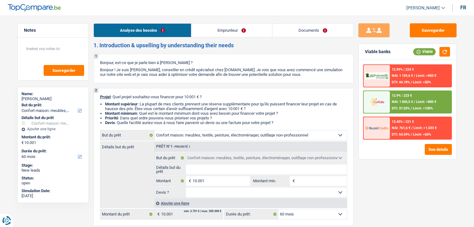
select select "household"
select select "60"
select select "household"
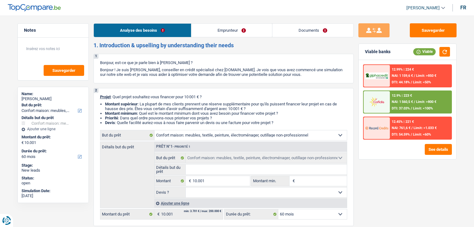
select select "60"
select select "mutuality"
select select "familyAllowances"
select select "mutualityIndemnity"
select select "rents"
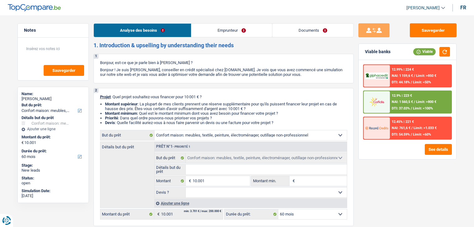
select select "cardOrCredit"
select select "household"
select select "60"
drag, startPoint x: 279, startPoint y: 123, endPoint x: 101, endPoint y: 105, distance: 178.8
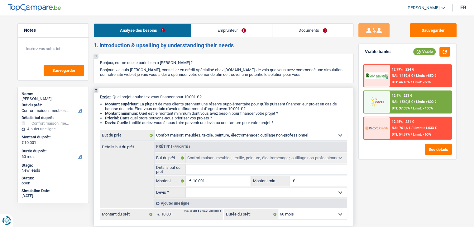
click at [101, 105] on ul "Montant supérieur : La plupart de mes clients prennent une réserve supplémentai…" at bounding box center [223, 113] width 247 height 23
click at [193, 171] on input "Détails but du prêt" at bounding box center [266, 170] width 161 height 10
type input "a"
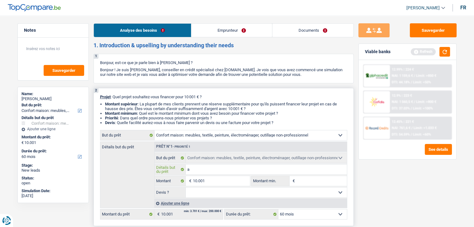
type input "am"
type input "ame"
type input "ameu"
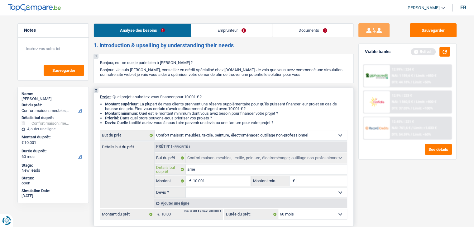
type input "ameu"
type input "ameub"
type input "ameubl"
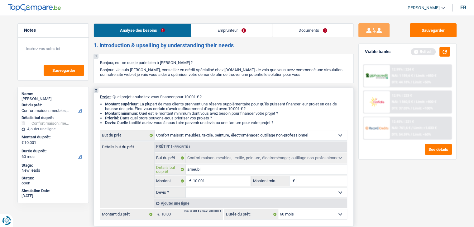
type input "ameuble"
type input "ameublem"
type input "ameubleme"
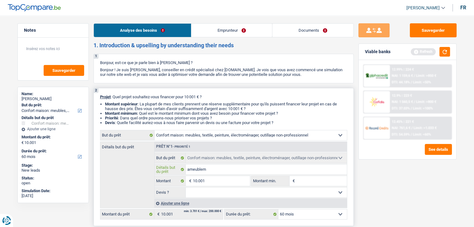
type input "ameubleme"
type input "ameublemen"
type input "ameublement"
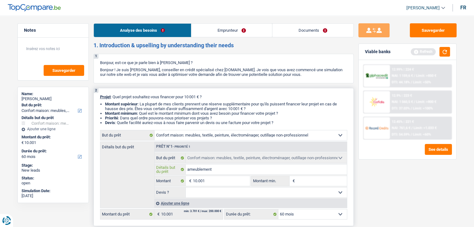
type input "ameublement,"
type input "ameublement, e"
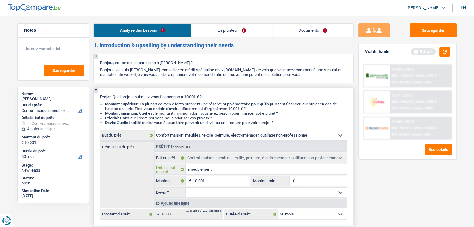
type input "ameublement, e"
type input "ameublement, el"
type input "ameublement, ele"
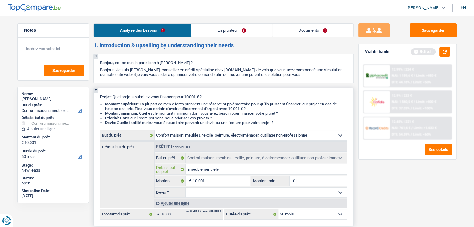
type input "ameublement, elec"
type input "ameublement, elect"
type input "ameublement, electr"
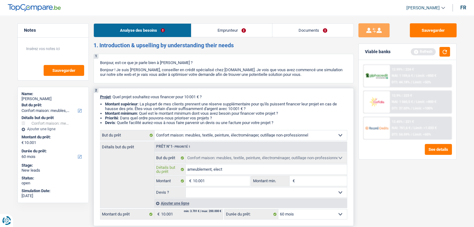
type input "ameublement, electr"
type input "ameublement, electro"
type input "ameublement, electrom"
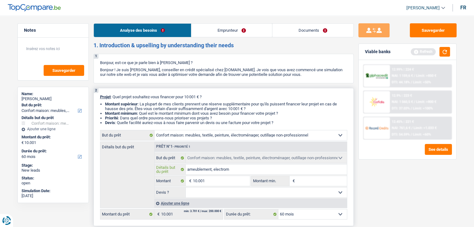
type input "ameublement, electromé"
type input "ameublement, electromén"
type input "ameublement, electroména"
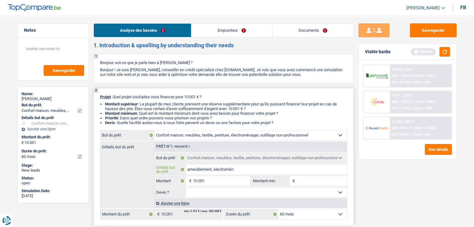
type input "ameublement, electroména"
type input "ameublement, electroménag"
type input "ameublement, electroménage"
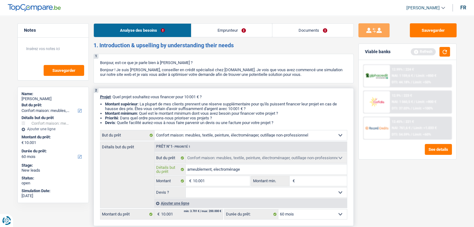
type input "ameublement, electroménager"
click at [309, 185] on input "Montant min." at bounding box center [321, 181] width 50 height 10
type input "1"
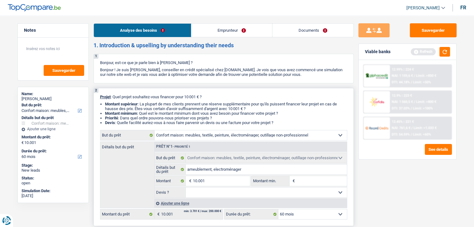
type input "1"
type input "10"
type input "100"
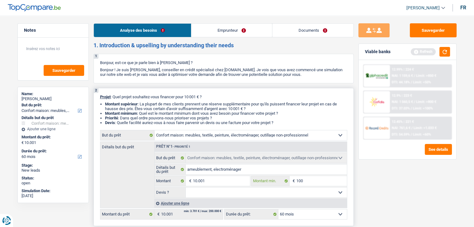
type input "1.001"
type input "100"
type input "1.000"
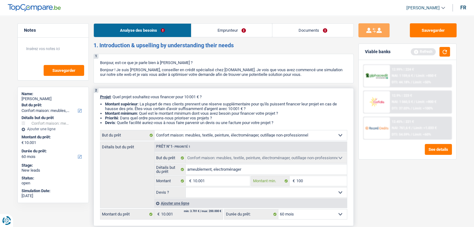
type input "1.000"
type input "10.001"
drag, startPoint x: 332, startPoint y: 193, endPoint x: 223, endPoint y: 196, distance: 108.5
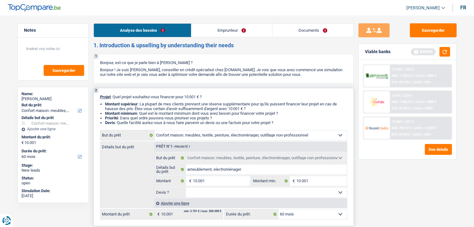
click at [332, 193] on select "Oui Non Non répondu Sélectionner une option" at bounding box center [266, 193] width 161 height 10
select select "not_answered"
click at [186, 188] on select "Oui Non Non répondu Sélectionner une option" at bounding box center [266, 193] width 161 height 10
select select "not_answered"
click at [444, 50] on button "button" at bounding box center [444, 52] width 11 height 10
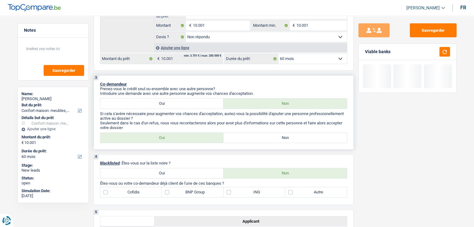
drag, startPoint x: 246, startPoint y: 133, endPoint x: 246, endPoint y: 137, distance: 3.8
click at [246, 136] on label "Non" at bounding box center [284, 138] width 123 height 10
click at [246, 136] on input "Non" at bounding box center [284, 138] width 123 height 10
radio input "true"
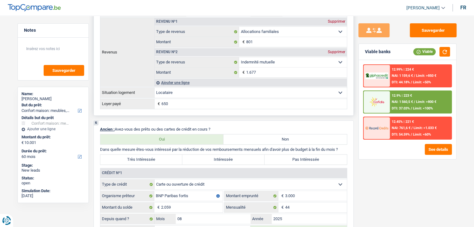
scroll to position [436, 0]
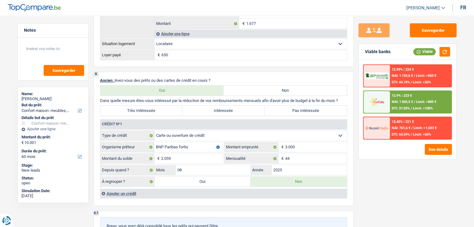
click at [389, 184] on div "Sauvegarder Viable banks Viable 12.99% | 224 € NAI: 1 159,6 € / Limit: >850 € D…" at bounding box center [407, 119] width 107 height 193
click at [398, 181] on div "Sauvegarder Viable banks Viable 12.99% | 224 € NAI: 1 159,6 € / Limit: >850 € D…" at bounding box center [407, 119] width 107 height 193
drag, startPoint x: 343, startPoint y: 99, endPoint x: 183, endPoint y: 100, distance: 159.8
click at [183, 100] on p "Dans quelle mesure êtes-vous intéressé par la réduction de vos remboursements m…" at bounding box center [223, 100] width 247 height 5
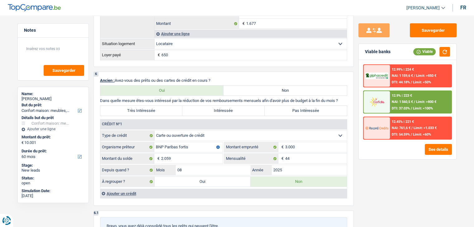
click at [363, 187] on div "Sauvegarder Viable banks Viable 12.99% | 224 € NAI: 1 159,6 € / Limit: >850 € D…" at bounding box center [407, 119] width 107 height 193
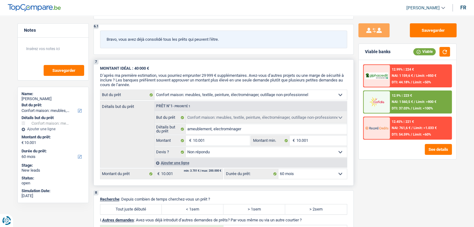
scroll to position [717, 0]
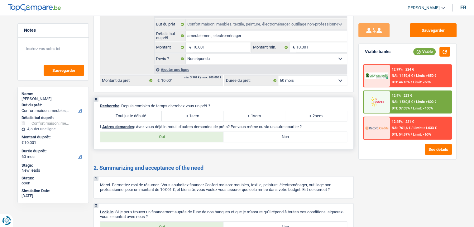
click at [126, 111] on div "Tout juste débuté < 1sem > 1sem > 2sem Tous les champs sont obligatoires. Veuil…" at bounding box center [223, 116] width 247 height 11
click at [130, 111] on label "Tout juste débuté" at bounding box center [131, 116] width 62 height 10
click at [130, 111] on input "Tout juste débuté" at bounding box center [131, 116] width 62 height 10
radio input "true"
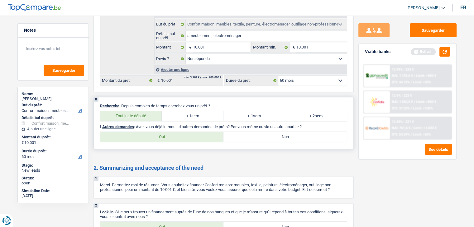
click at [226, 132] on label "Non" at bounding box center [284, 137] width 123 height 10
click at [226, 132] on input "Non" at bounding box center [284, 137] width 123 height 10
radio input "true"
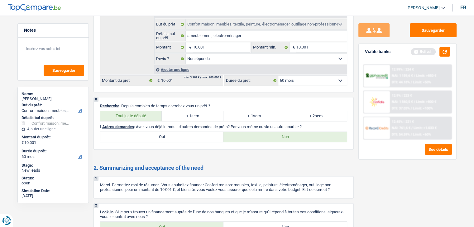
scroll to position [783, 0]
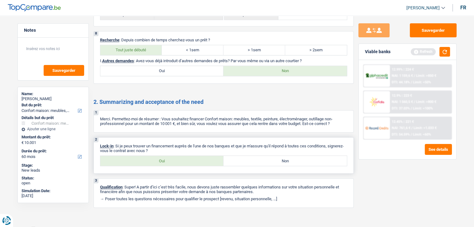
click at [170, 163] on div "2 Lock-in : Si je peux trouver un financement auprès de l'une de nos banques et…" at bounding box center [223, 155] width 260 height 36
click at [169, 156] on label "Oui" at bounding box center [161, 161] width 123 height 10
click at [169, 156] on input "Oui" at bounding box center [161, 161] width 123 height 10
radio input "true"
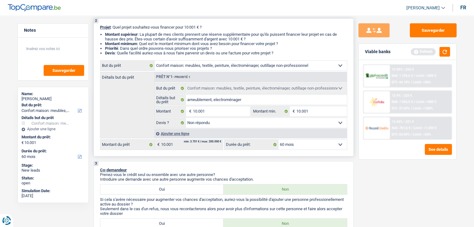
scroll to position [0, 0]
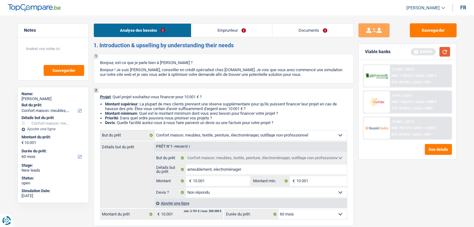
click at [444, 54] on button "button" at bounding box center [444, 52] width 11 height 10
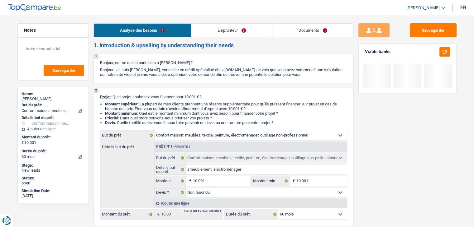
click at [212, 25] on link "Emprunteur" at bounding box center [231, 30] width 81 height 13
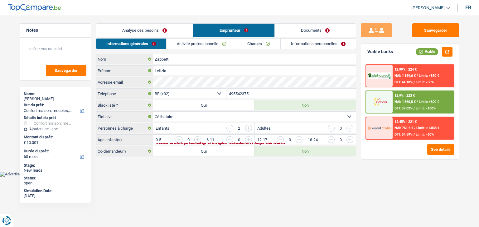
drag, startPoint x: 371, startPoint y: 52, endPoint x: 395, endPoint y: 52, distance: 23.7
click at [395, 52] on div "Viable banks Viable" at bounding box center [410, 52] width 98 height 16
click at [350, 138] on input "button" at bounding box center [476, 141] width 260 height 10
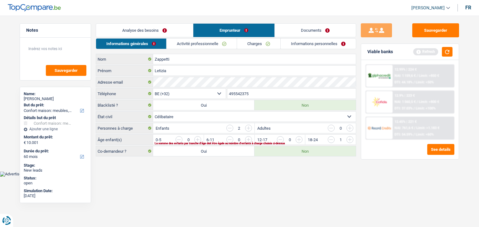
click at [350, 141] on input "button" at bounding box center [476, 141] width 260 height 10
click at [256, 177] on html "Vous avez le contrôle de vos données Nous utilisons des cookies, tout comme nos…" at bounding box center [239, 88] width 479 height 177
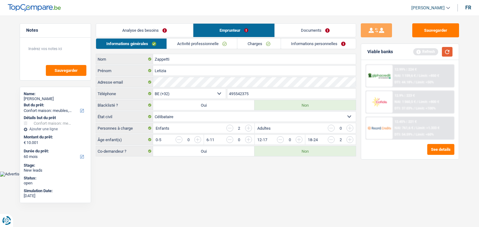
click at [444, 52] on button "button" at bounding box center [447, 52] width 11 height 10
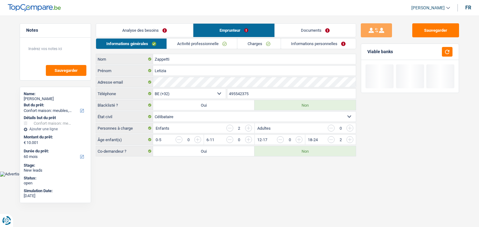
click at [213, 45] on link "Activité professionnelle" at bounding box center [202, 44] width 70 height 10
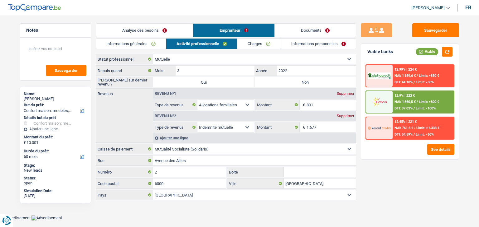
click at [386, 186] on div "Sauvegarder Viable banks Viable 12.99% | 224 € NAI: 1 159,6 € / Limit: >850 € D…" at bounding box center [409, 119] width 107 height 193
click at [379, 175] on div "Sauvegarder Viable banks Viable 12.99% | 224 € NAI: 1 159,6 € / Limit: >850 € D…" at bounding box center [409, 119] width 107 height 193
click at [178, 137] on div "Ajouter une ligne" at bounding box center [254, 138] width 203 height 9
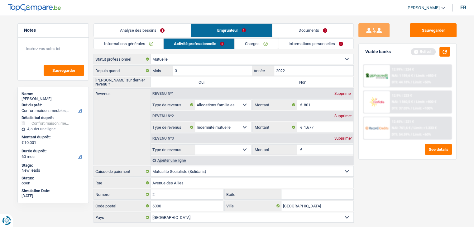
click at [209, 151] on select "Allocation d'handicap Allocations chômage Allocations familiales Chèques repas …" at bounding box center [223, 150] width 56 height 10
select select "alimony"
click at [195, 145] on select "Allocation d'handicap Allocations chômage Allocations familiales Chèques repas …" at bounding box center [223, 150] width 56 height 10
click at [314, 148] on input "Montant" at bounding box center [329, 150] width 50 height 10
type input "200"
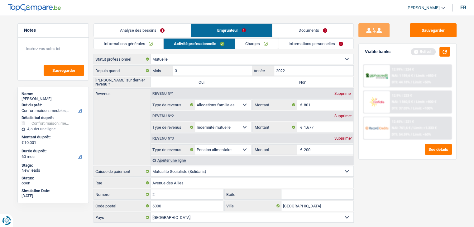
click at [390, 190] on div "Sauvegarder Viable banks Refresh 12.99% | 224 € NAI: 1 159,6 € / Limit: >850 € …" at bounding box center [407, 119] width 107 height 193
click at [447, 53] on button "button" at bounding box center [444, 52] width 11 height 10
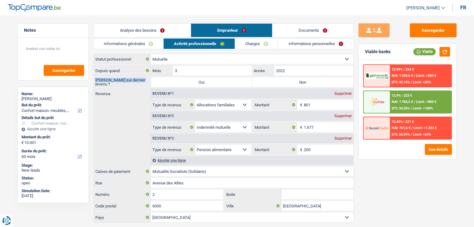
drag, startPoint x: 95, startPoint y: 81, endPoint x: 143, endPoint y: 83, distance: 48.6
click at [143, 83] on label "Saisie sur dernier revenu ?" at bounding box center [122, 82] width 57 height 10
click at [303, 84] on label "Non" at bounding box center [302, 82] width 101 height 10
click at [303, 84] on input "Non" at bounding box center [302, 82] width 101 height 10
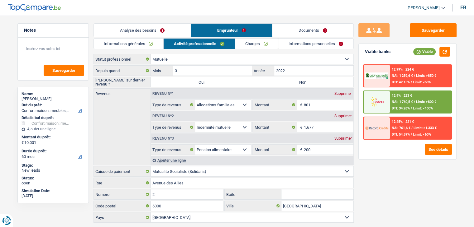
radio input "true"
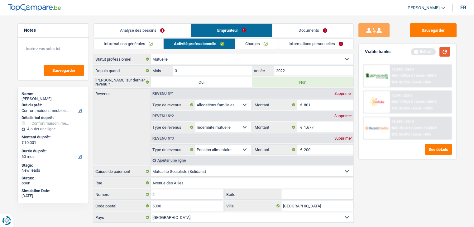
click at [449, 54] on button "button" at bounding box center [444, 52] width 11 height 10
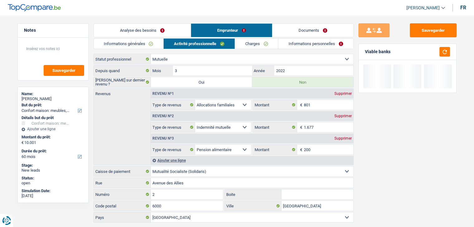
click at [254, 48] on link "Charges" at bounding box center [256, 44] width 43 height 10
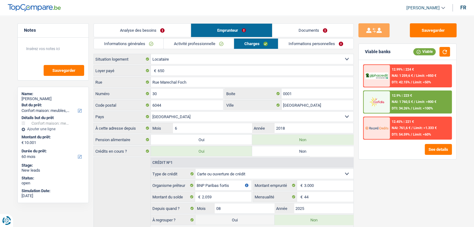
click at [381, 182] on div "Sauvegarder Viable banks Viable 12.99% | 224 € NAI: 1 259,6 € / Limit: >850 € D…" at bounding box center [407, 119] width 107 height 193
click at [375, 162] on div "Sauvegarder Viable banks Viable 12.99% | 224 € NAI: 1 259,6 € / Limit: >850 € D…" at bounding box center [407, 119] width 107 height 193
click at [168, 106] on input "6044" at bounding box center [187, 105] width 73 height 10
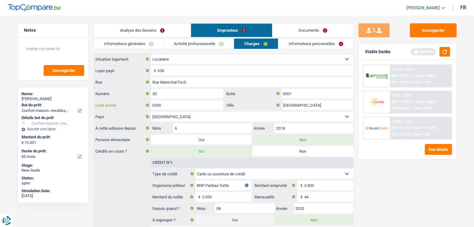
type input "6200"
click at [312, 104] on input "Charleroi" at bounding box center [317, 105] width 72 height 10
type input "Chatelineau"
click at [385, 185] on div "Sauvegarder Viable banks Refresh 12.99% | 224 € NAI: 1 259,6 € / Limit: >850 € …" at bounding box center [407, 119] width 107 height 193
click at [406, 180] on div "Sauvegarder Viable banks Refresh 12.99% | 224 € NAI: 1 259,6 € / Limit: >850 € …" at bounding box center [407, 119] width 107 height 193
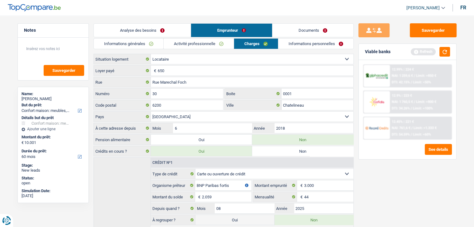
click at [312, 41] on link "Informations personnelles" at bounding box center [315, 44] width 75 height 10
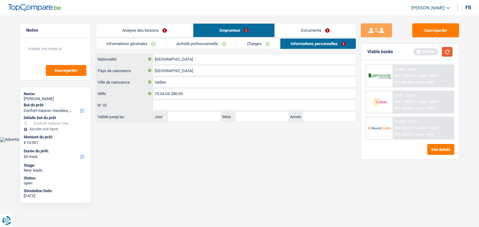
click at [448, 50] on button "button" at bounding box center [447, 52] width 11 height 10
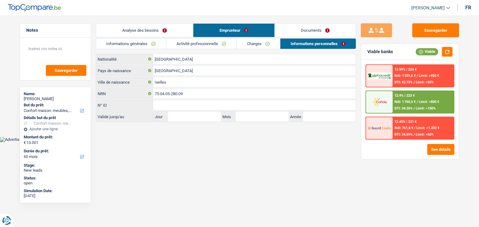
click at [291, 29] on link "Documents" at bounding box center [314, 30] width 81 height 13
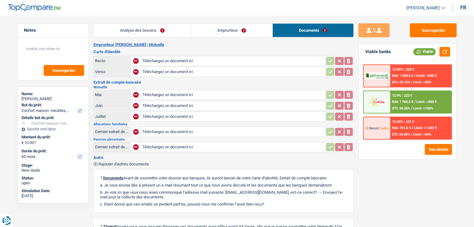
click at [224, 24] on link "Emprunteur" at bounding box center [231, 30] width 81 height 13
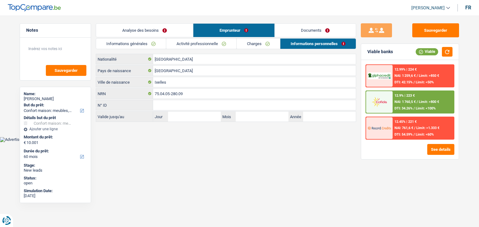
click at [145, 31] on link "Analyse des besoins" at bounding box center [144, 30] width 97 height 13
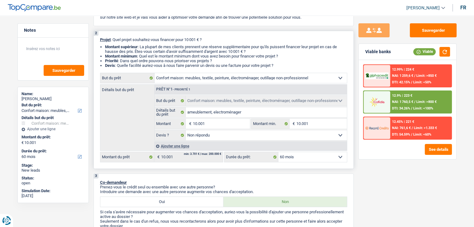
scroll to position [93, 0]
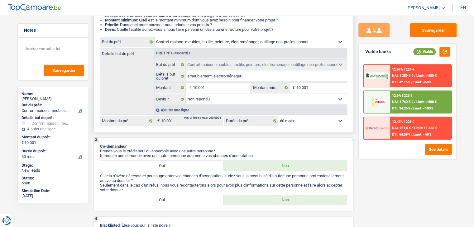
click at [309, 122] on select "12 mois 18 mois 24 mois 30 mois 36 mois 42 mois 48 mois 60 mois Sélectionner un…" at bounding box center [312, 121] width 69 height 10
click at [351, 91] on div "2 Projet : Quel projet souhaitez-vous financer pour 10 001 € ? Montant supérieu…" at bounding box center [223, 64] width 260 height 138
click at [355, 95] on div "Sauvegarder Viable banks Viable 12.99% | 224 € NAI: 1 259,6 € / Limit: >850 € D…" at bounding box center [407, 119] width 107 height 193
click at [386, 102] on img at bounding box center [376, 102] width 23 height 12
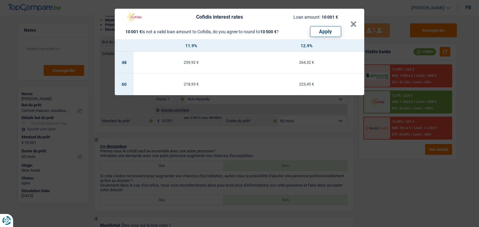
click at [269, 136] on div "Cofidis interest rates Loan amount: 10 001 € 10 001 € is not a valid loan amoun…" at bounding box center [239, 113] width 479 height 227
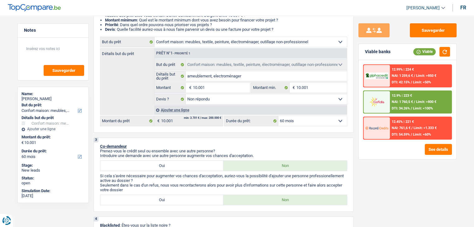
click at [386, 103] on img at bounding box center [376, 102] width 23 height 12
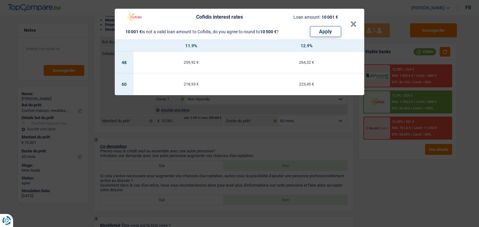
click at [327, 135] on div "Cofidis interest rates Loan amount: 10 001 € 10 001 € is not a valid loan amoun…" at bounding box center [239, 113] width 479 height 227
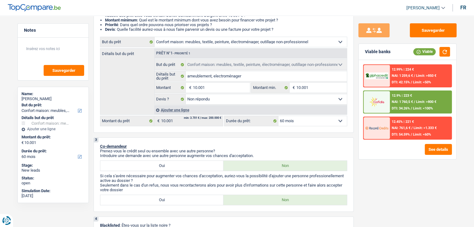
click at [401, 92] on div "12.9% | 223 € NAI: 1 760,5 € / Limit: >800 € DTI: 34.26% / Limit: <100%" at bounding box center [420, 102] width 61 height 22
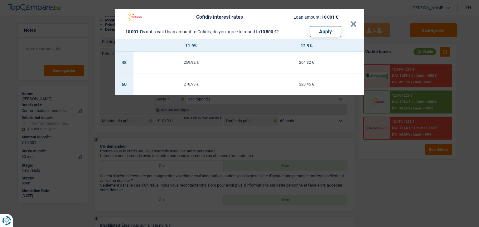
click at [231, 149] on div "Cofidis interest rates Loan amount: 10 001 € 10 001 € is not a valid loan amoun…" at bounding box center [239, 113] width 479 height 227
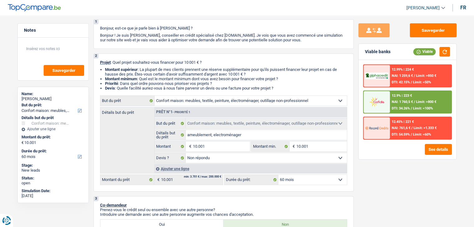
scroll to position [0, 0]
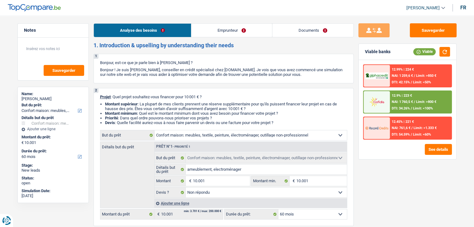
click at [327, 26] on link "Documents" at bounding box center [312, 30] width 81 height 13
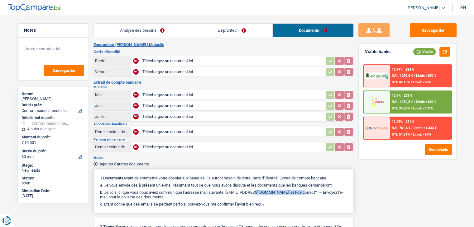
drag, startPoint x: 229, startPoint y: 189, endPoint x: 275, endPoint y: 189, distance: 46.1
click at [275, 190] on p "b. Je vois ici que vous nous aviez communiqué l’adresse mail suivante: letizia…" at bounding box center [223, 194] width 247 height 9
click at [277, 195] on p "b. Je vois ici que vous nous aviez communiqué l’adresse mail suivante: letizia…" at bounding box center [223, 194] width 247 height 9
click at [415, 28] on button "Sauvegarder" at bounding box center [433, 30] width 47 height 14
click at [399, 102] on span "NAI: 1 760,5 €" at bounding box center [402, 102] width 21 height 4
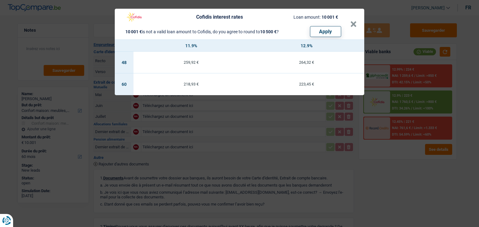
click at [196, 86] on td "218,93 €" at bounding box center [190, 85] width 115 height 22
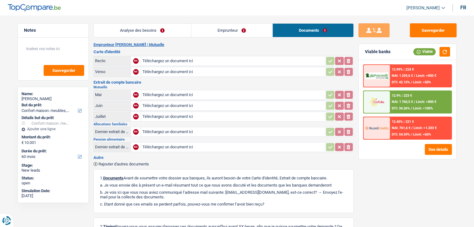
click at [414, 106] on div "12.9% | 223 € NAI: 1 760,5 € / Limit: >800 € DTI: 34.26% / Limit: <100%" at bounding box center [420, 102] width 61 height 22
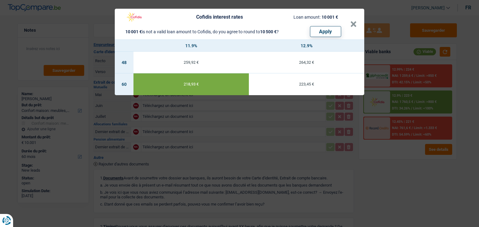
click at [373, 158] on div "Cofidis interest rates Loan amount: 10 001 € 10 001 € is not a valid loan amoun…" at bounding box center [239, 113] width 479 height 227
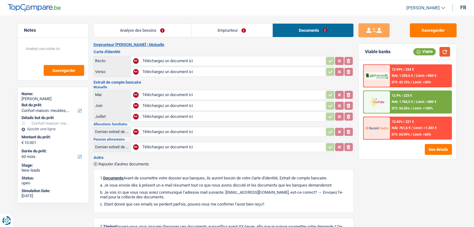
click at [441, 48] on button "button" at bounding box center [444, 52] width 11 height 10
click at [445, 32] on button "Sauvegarder" at bounding box center [433, 30] width 47 height 14
click at [408, 97] on div "12.9% | 223 € NAI: 1 760,5 € / Limit: >800 € DTI: 34.26% / Limit: <100%" at bounding box center [420, 102] width 61 height 22
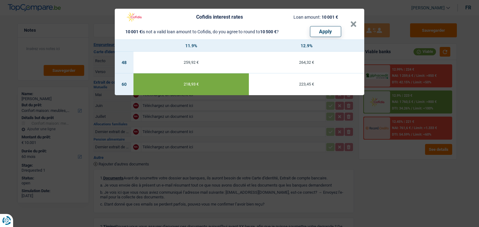
click at [263, 111] on div "Cofidis interest rates Loan amount: 10 001 € 10 001 € is not a valid loan amoun…" at bounding box center [239, 113] width 479 height 227
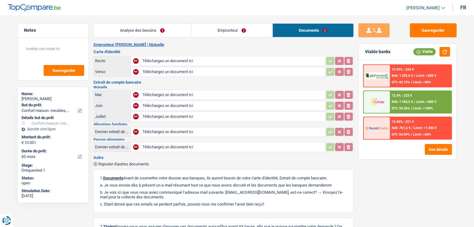
click at [418, 110] on span "Limit: <100%" at bounding box center [423, 109] width 20 height 4
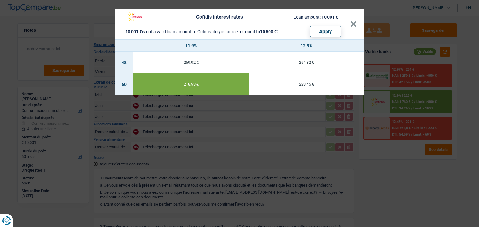
click at [290, 93] on td "223,45 €" at bounding box center [306, 85] width 115 height 22
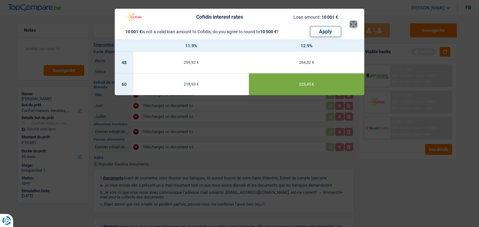
drag, startPoint x: 352, startPoint y: 25, endPoint x: 387, endPoint y: 44, distance: 39.7
click at [352, 25] on button "×" at bounding box center [353, 24] width 7 height 6
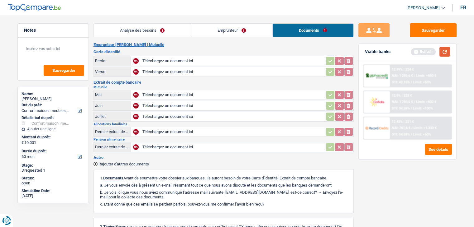
click at [443, 51] on button "button" at bounding box center [444, 52] width 11 height 10
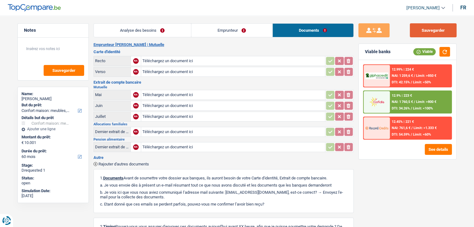
click at [425, 28] on button "Sauvegarder" at bounding box center [433, 30] width 47 height 14
